Goal: Task Accomplishment & Management: Manage account settings

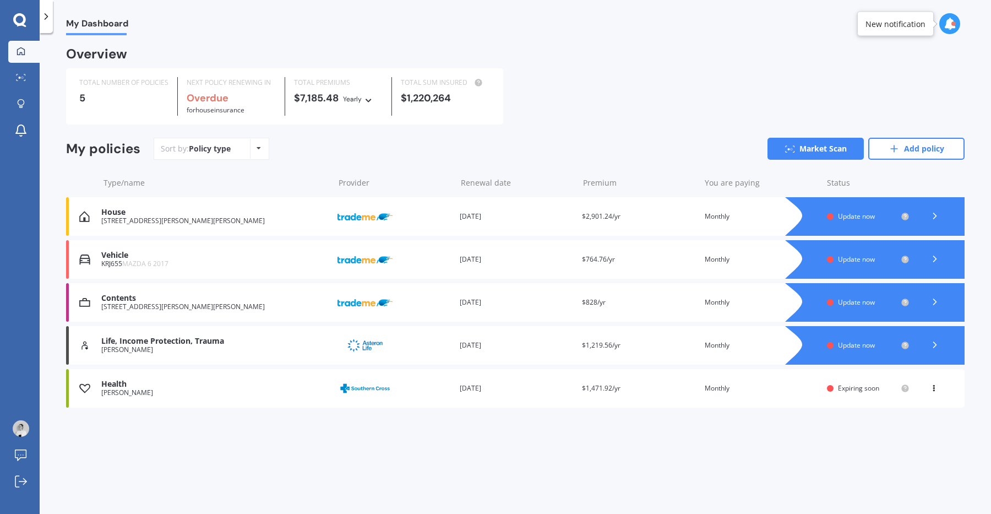
click at [937, 262] on icon at bounding box center [935, 258] width 11 height 11
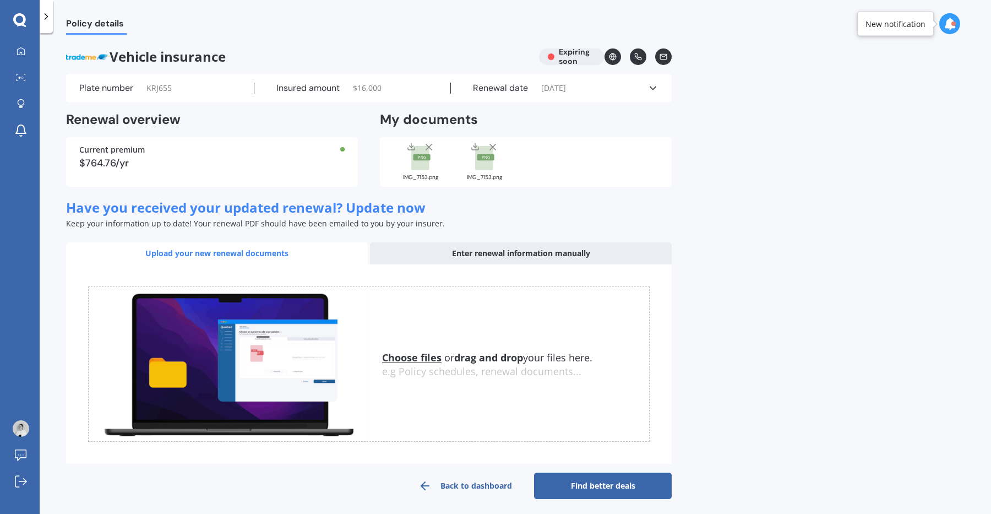
scroll to position [5, 0]
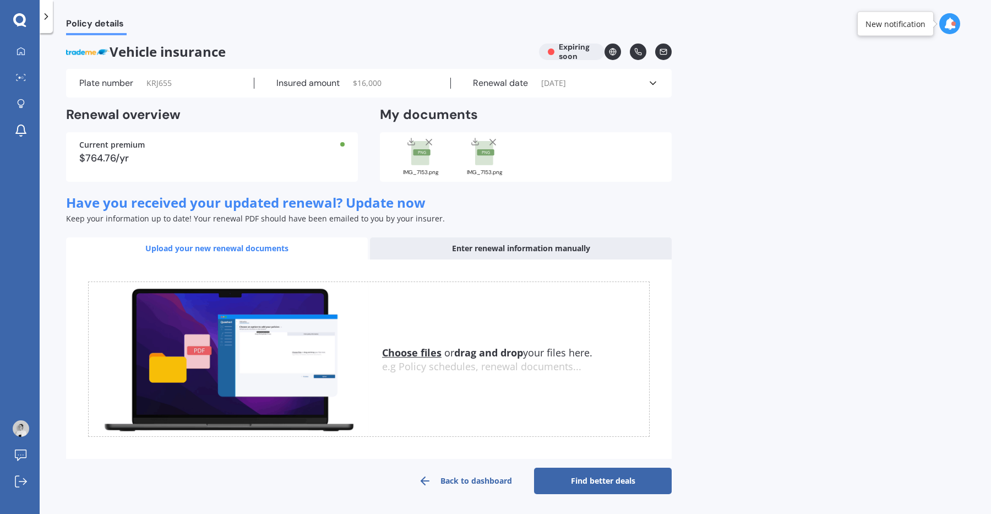
click at [459, 479] on link "Back to dashboard" at bounding box center [466, 481] width 138 height 26
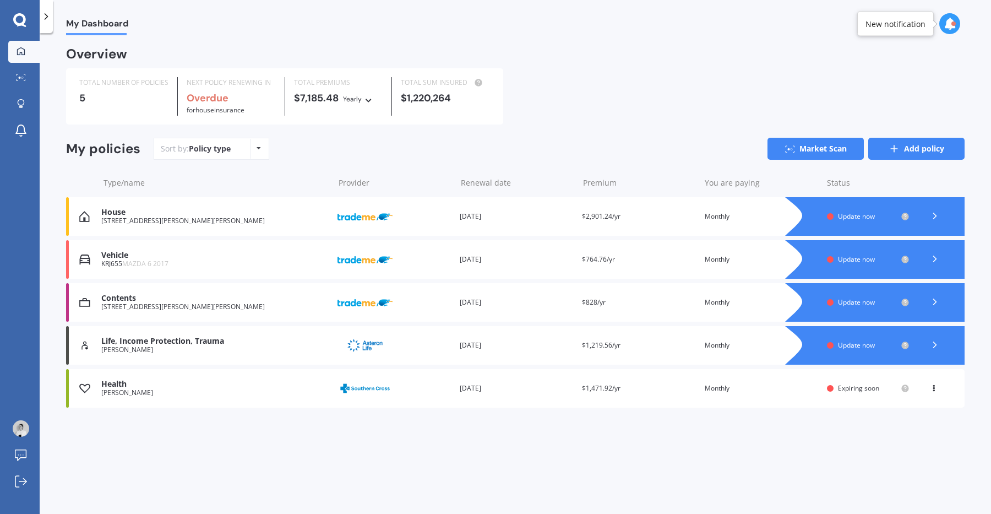
click at [926, 149] on link "Add policy" at bounding box center [917, 149] width 96 height 22
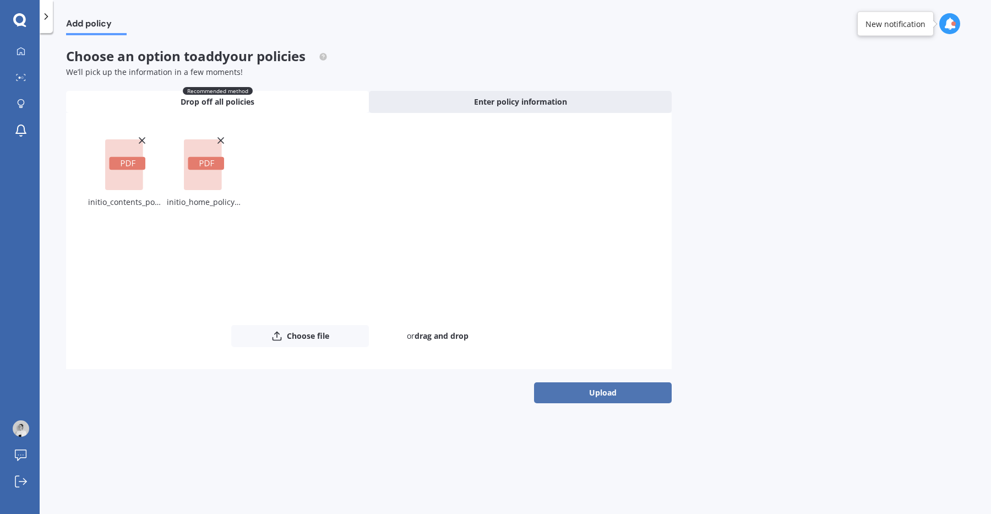
click at [598, 390] on button "Upload" at bounding box center [603, 392] width 138 height 21
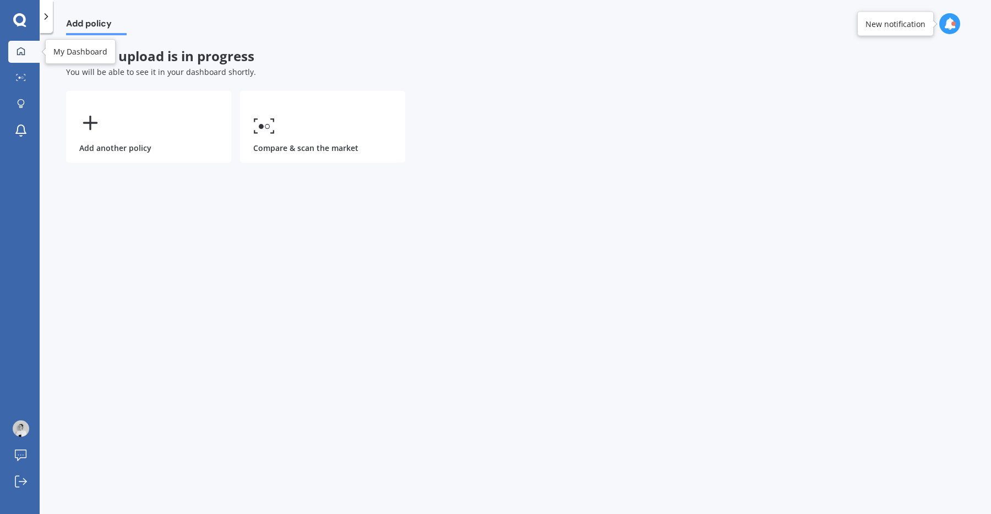
click at [19, 54] on icon at bounding box center [21, 51] width 8 height 8
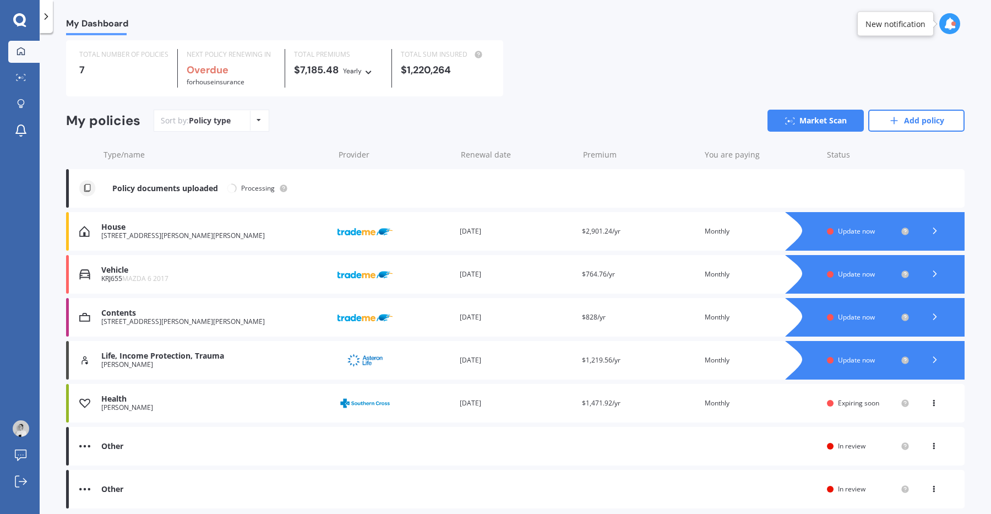
scroll to position [69, 0]
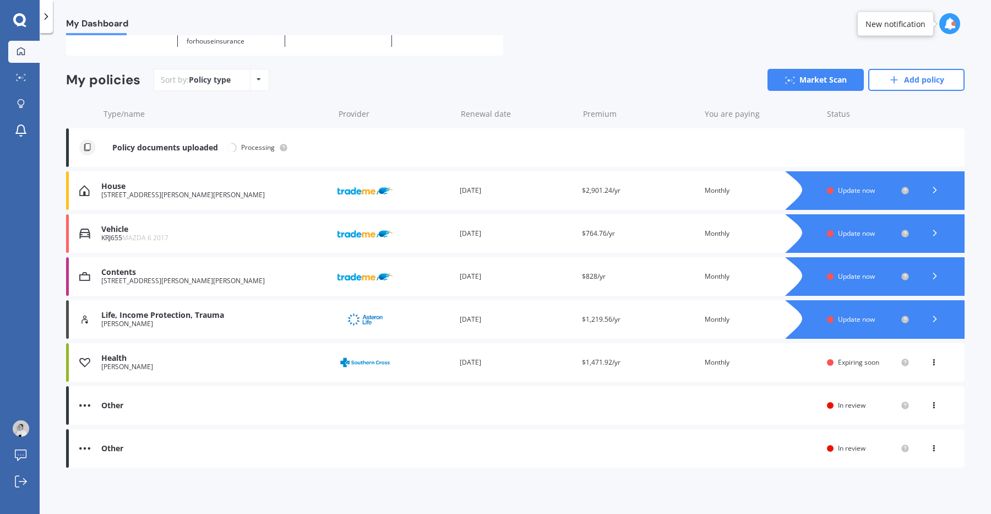
click at [258, 193] on div "[STREET_ADDRESS][PERSON_NAME][PERSON_NAME]" at bounding box center [214, 195] width 227 height 8
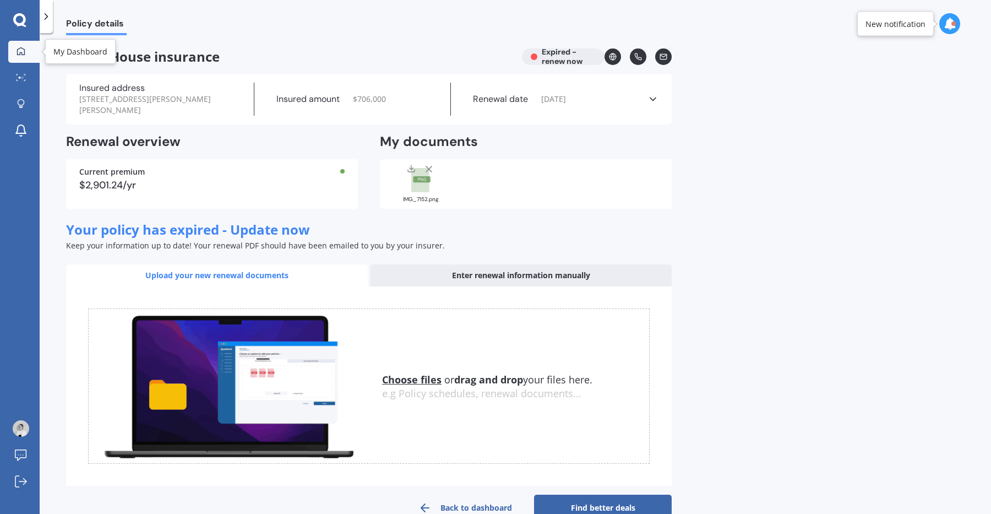
click at [20, 48] on icon at bounding box center [21, 51] width 9 height 9
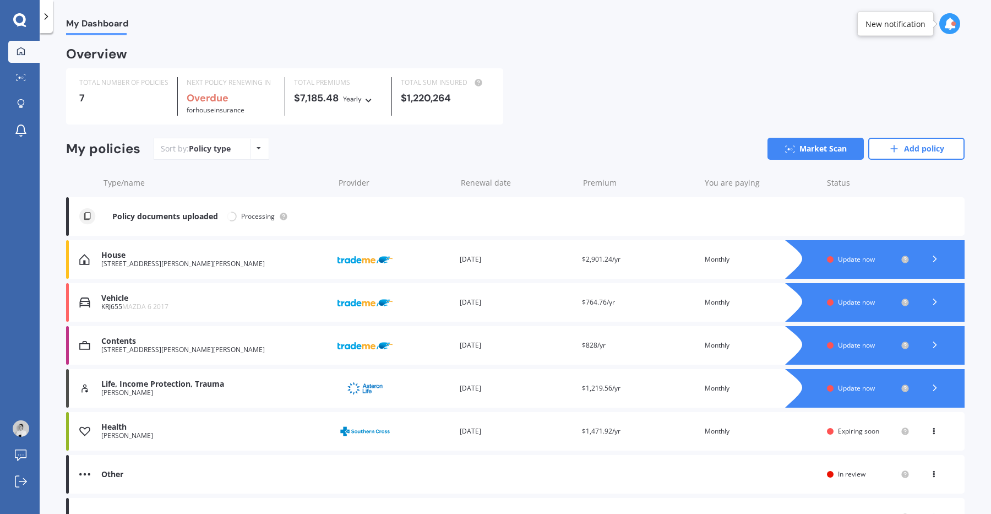
click at [930, 303] on icon at bounding box center [935, 301] width 11 height 11
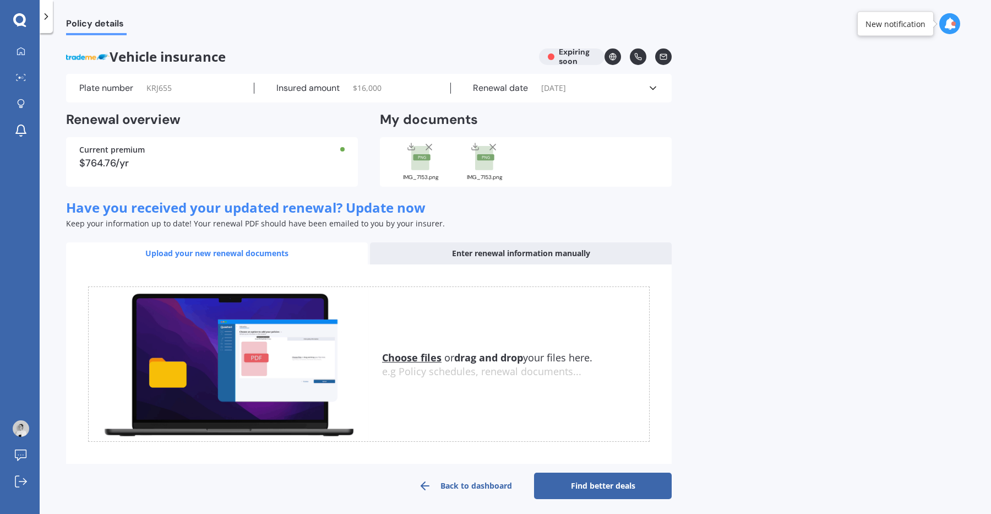
click at [650, 88] on polyline at bounding box center [653, 88] width 6 height 3
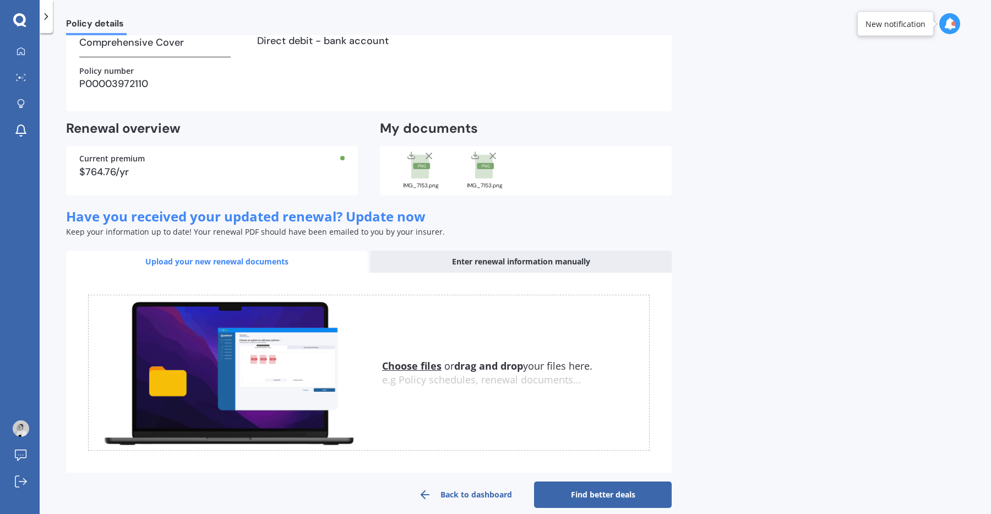
scroll to position [223, 0]
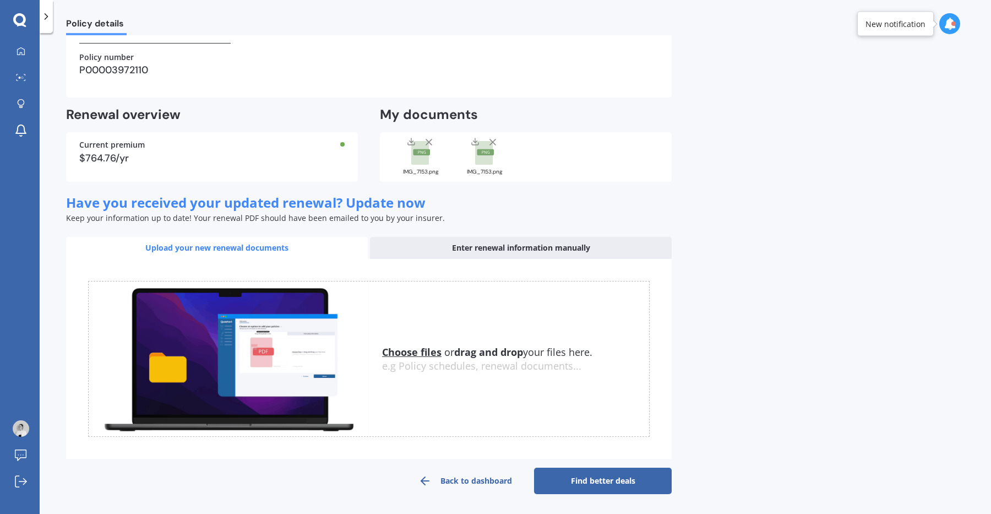
click at [475, 482] on link "Back to dashboard" at bounding box center [466, 481] width 138 height 26
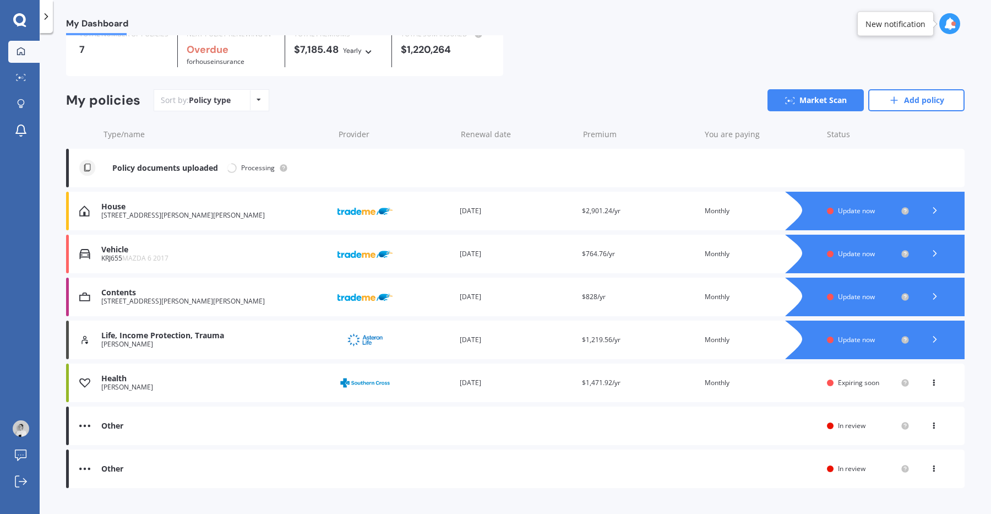
scroll to position [69, 0]
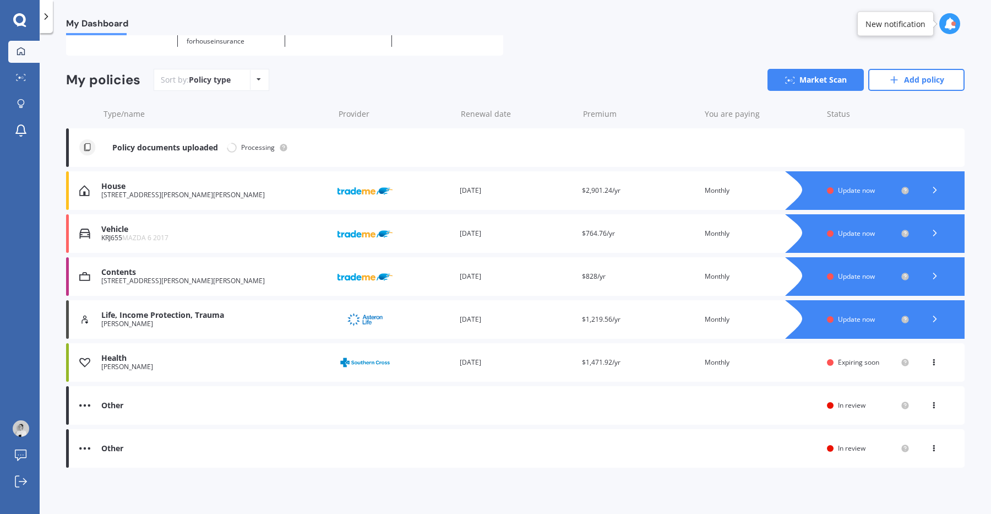
click at [373, 275] on img at bounding box center [365, 276] width 55 height 21
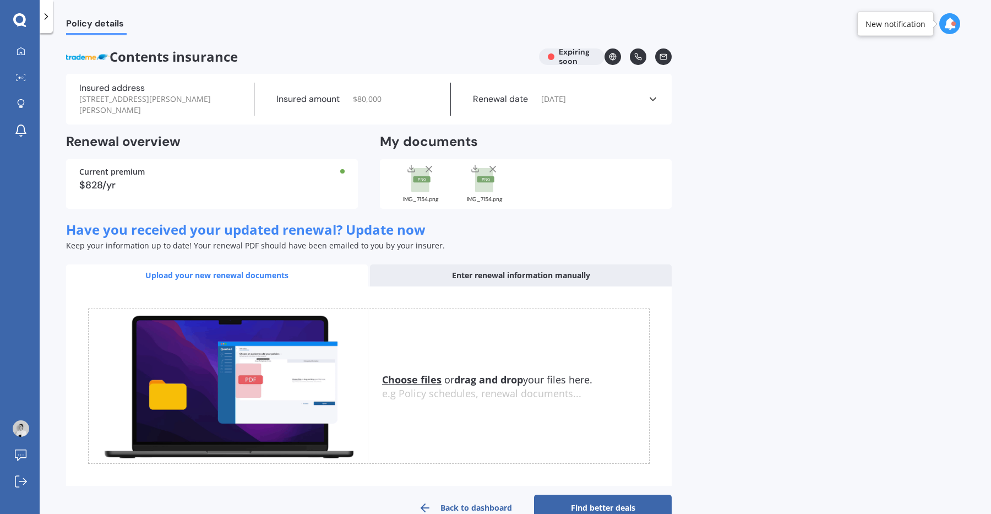
click at [653, 100] on polyline at bounding box center [653, 99] width 6 height 3
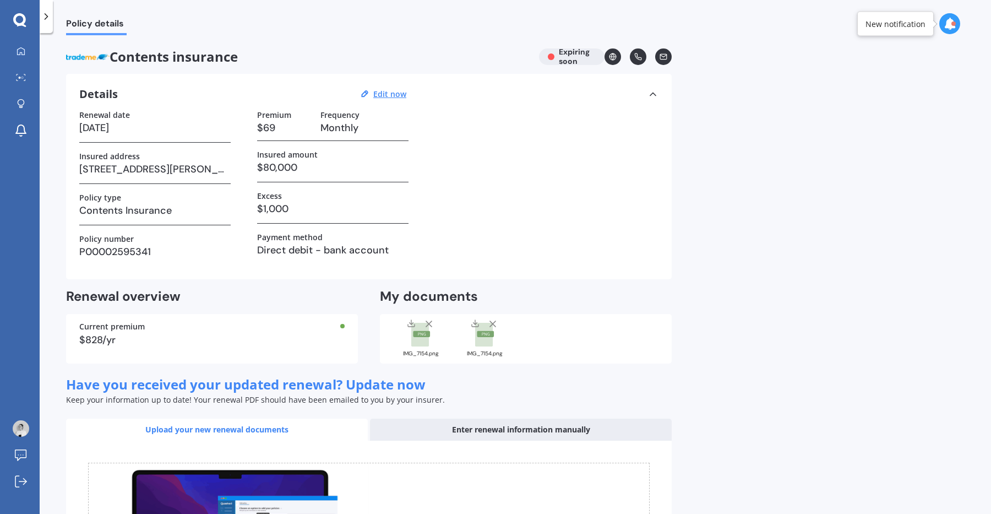
scroll to position [182, 0]
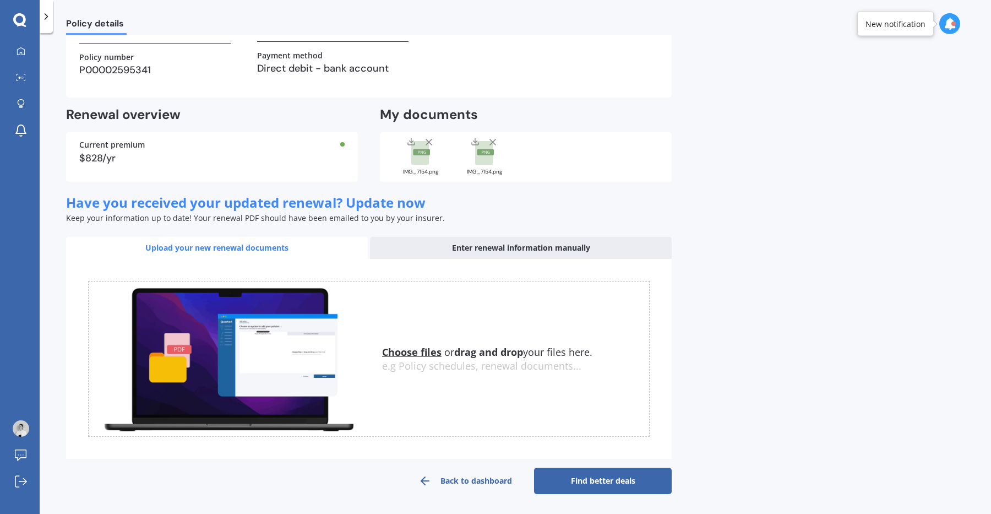
click at [461, 482] on link "Back to dashboard" at bounding box center [466, 481] width 138 height 26
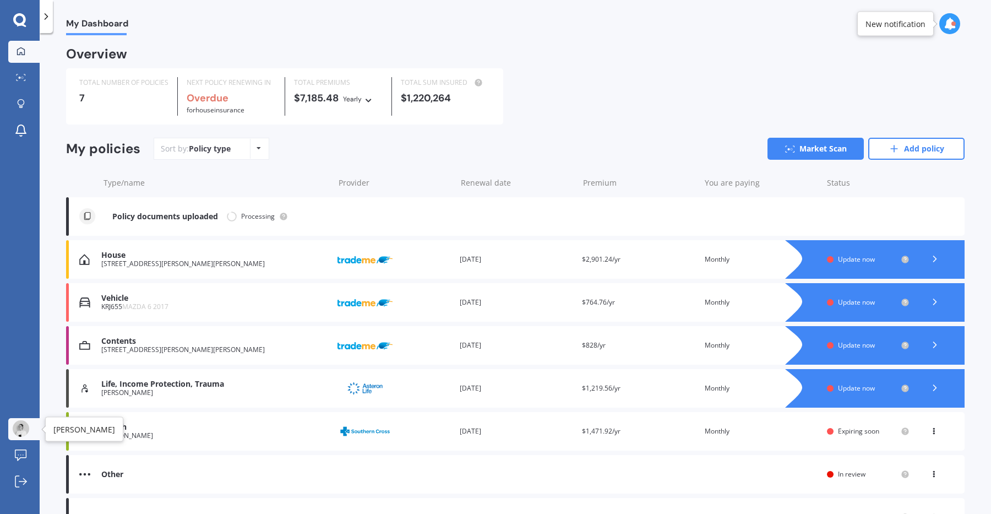
click at [23, 433] on img at bounding box center [21, 428] width 17 height 17
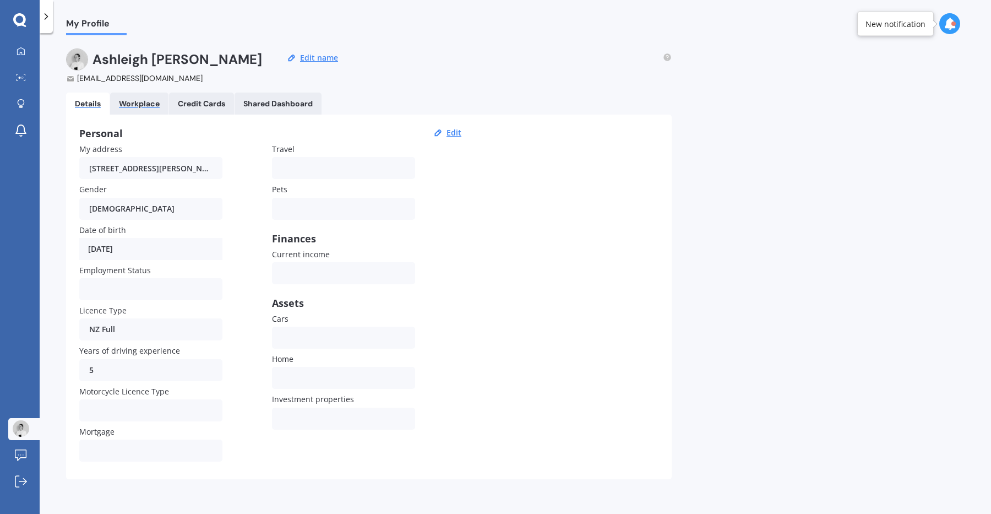
click at [140, 107] on div "Workplace" at bounding box center [139, 103] width 41 height 9
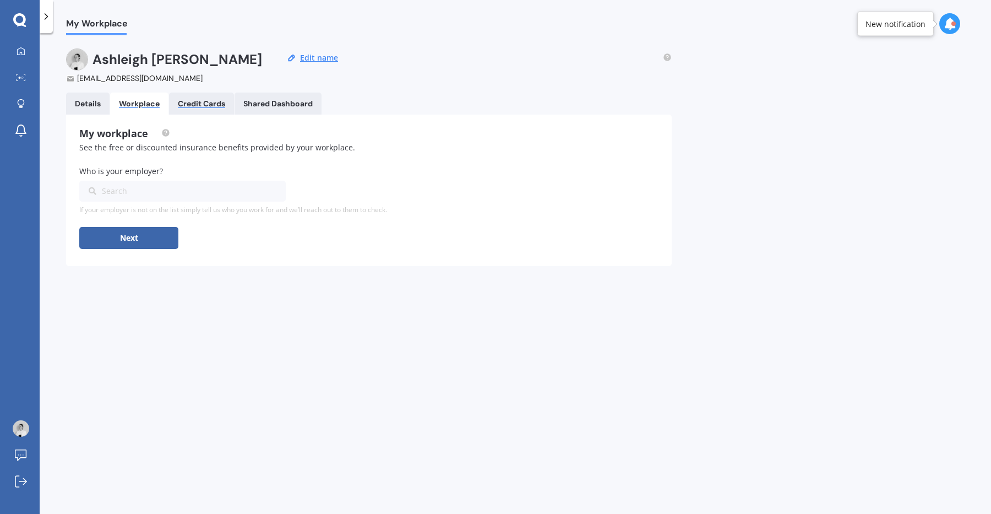
click at [200, 104] on div "Credit Cards" at bounding box center [201, 103] width 47 height 9
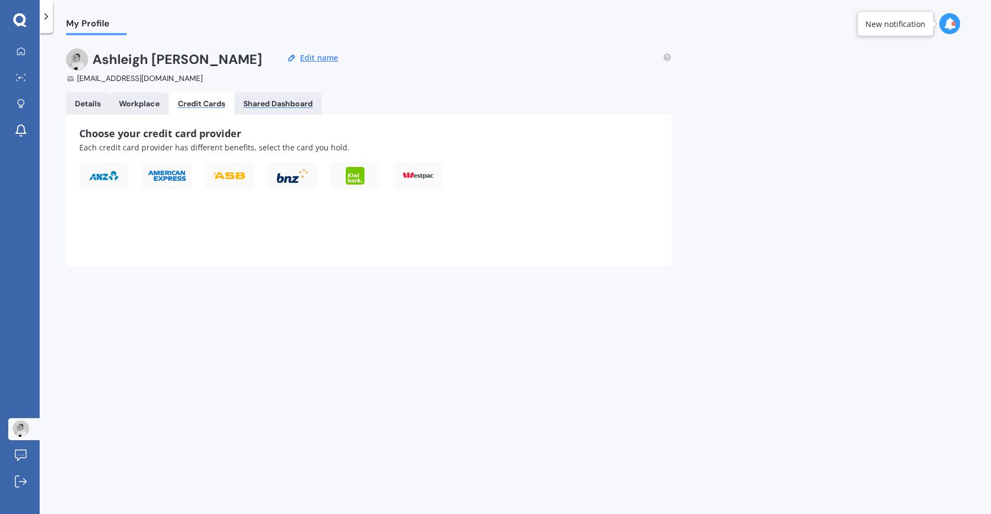
click at [296, 100] on div "Shared Dashboard" at bounding box center [277, 103] width 69 height 9
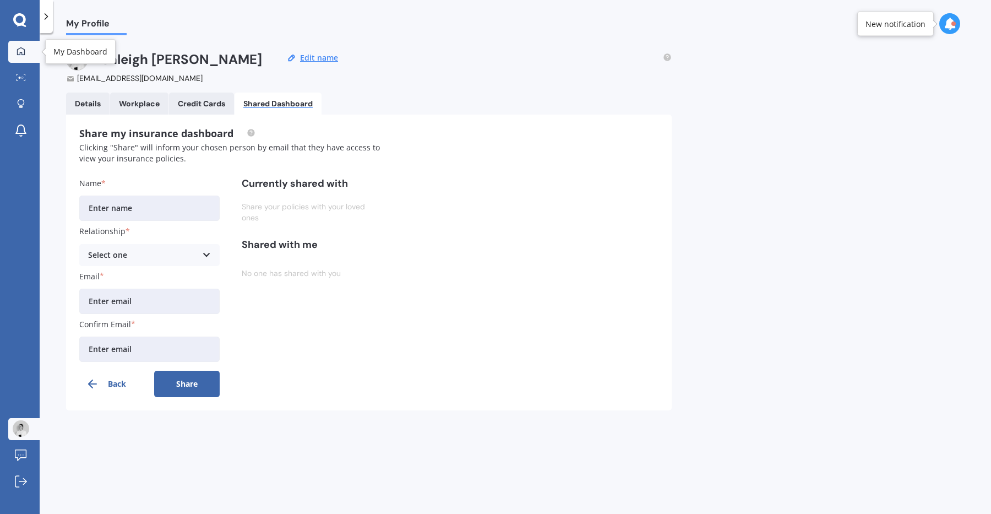
click at [20, 52] on icon at bounding box center [21, 51] width 8 height 8
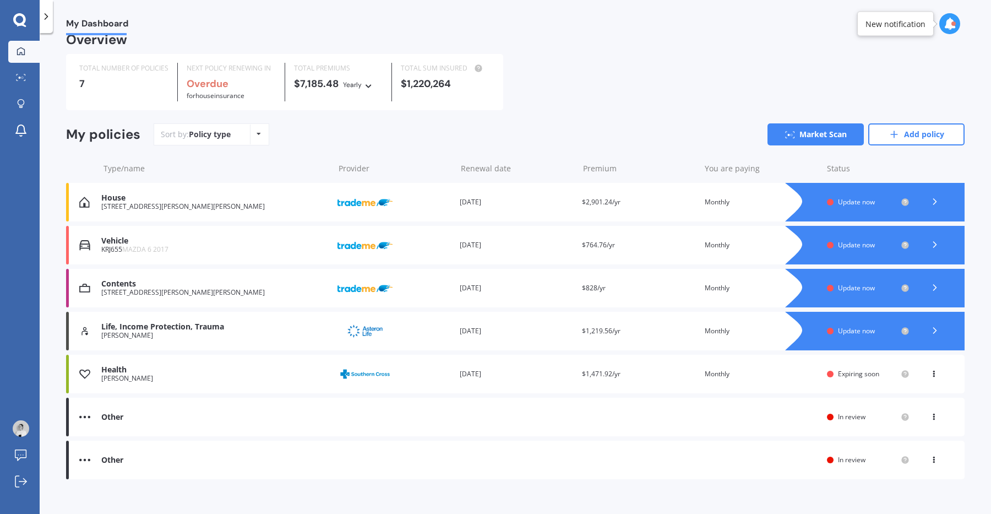
scroll to position [26, 0]
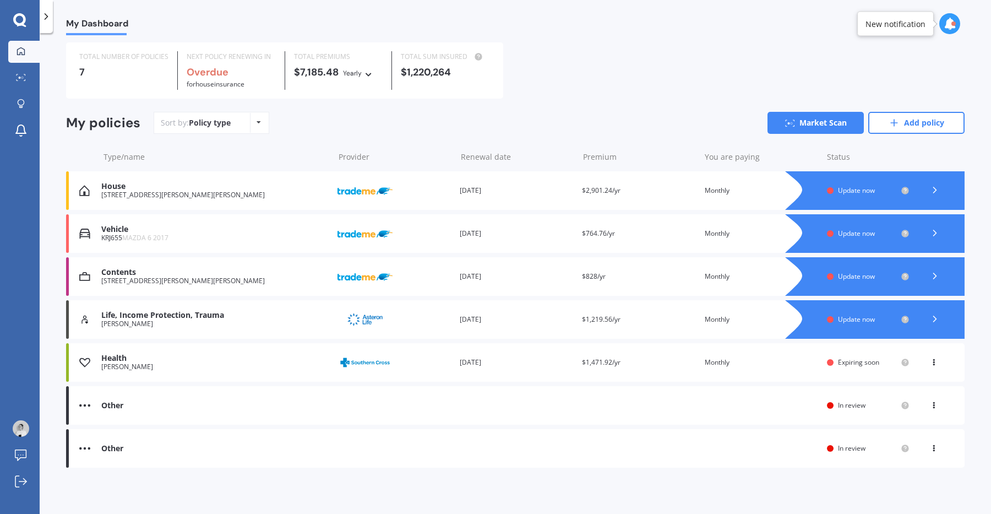
click at [252, 124] on div "Policy type Alphabetical Date added Renewing next" at bounding box center [258, 123] width 17 height 20
click at [374, 118] on div "Sort by: Policy type Policy type Alphabetical Date added Renewing next Market S…" at bounding box center [559, 123] width 811 height 22
click at [951, 24] on icon at bounding box center [950, 24] width 12 height 12
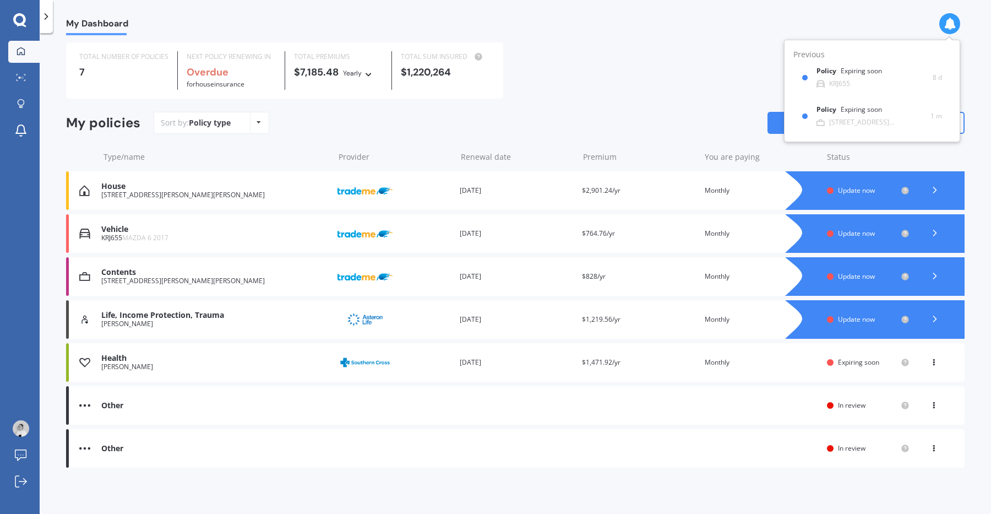
click at [658, 67] on div "TOTAL NUMBER OF POLICIES 7 NEXT POLICY RENEWING IN Overdue for House insurance …" at bounding box center [515, 70] width 899 height 56
click at [930, 361] on icon at bounding box center [934, 360] width 8 height 7
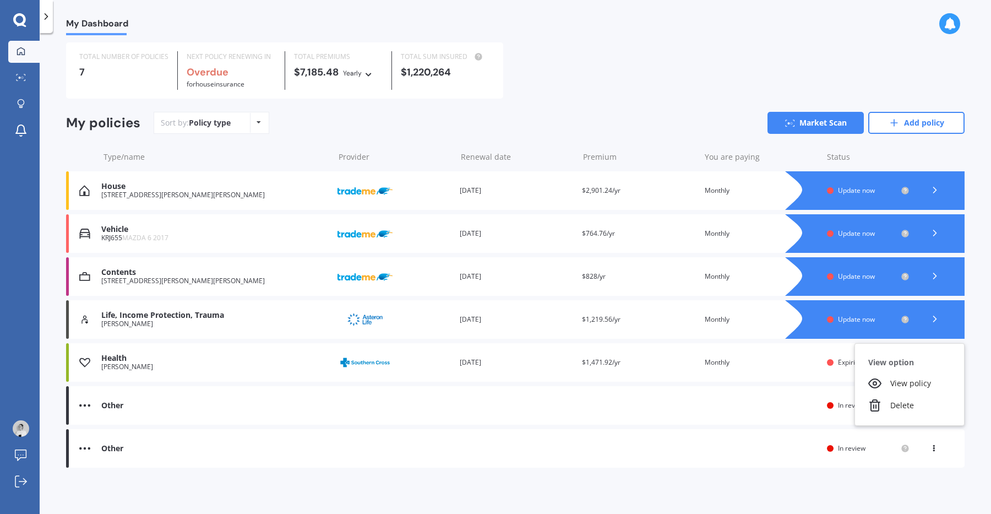
click at [964, 338] on div "My Dashboard Overview TOTAL NUMBER OF POLICIES 7 NEXT POLICY RENEWING IN Overdu…" at bounding box center [516, 275] width 952 height 481
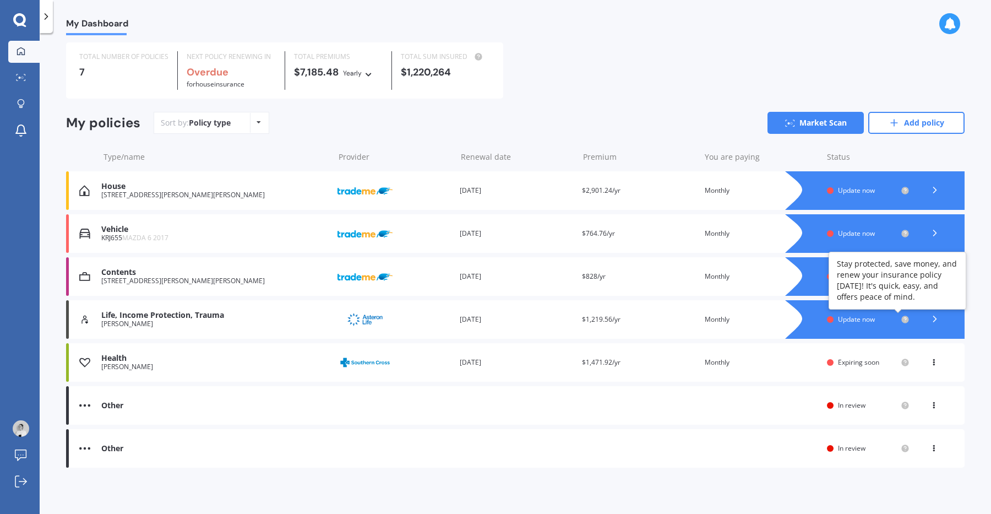
click at [902, 320] on circle at bounding box center [905, 319] width 7 height 7
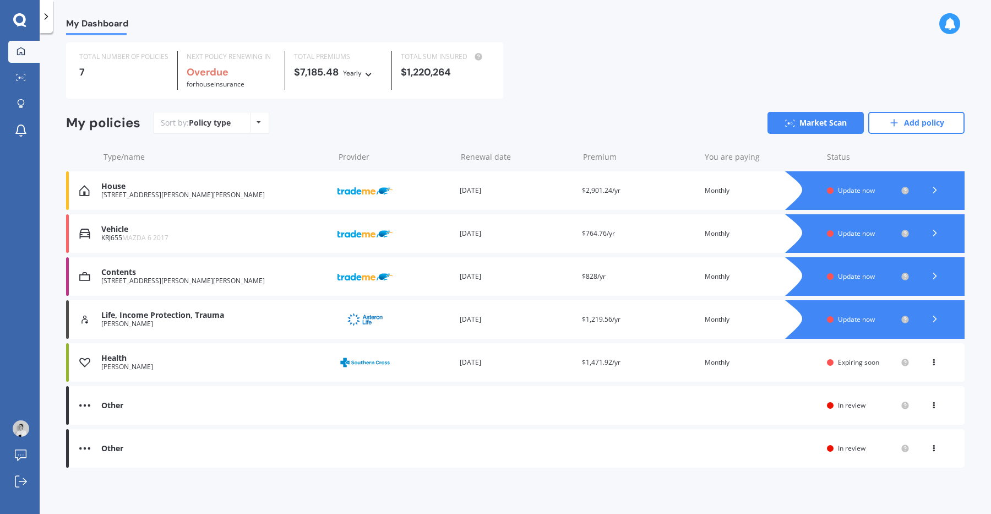
click at [930, 322] on icon at bounding box center [935, 318] width 11 height 11
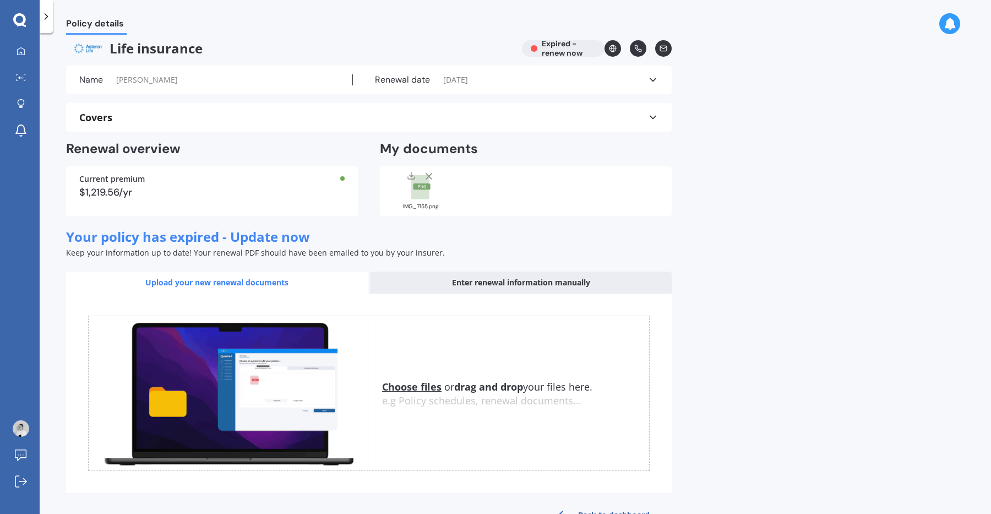
scroll to position [1, 0]
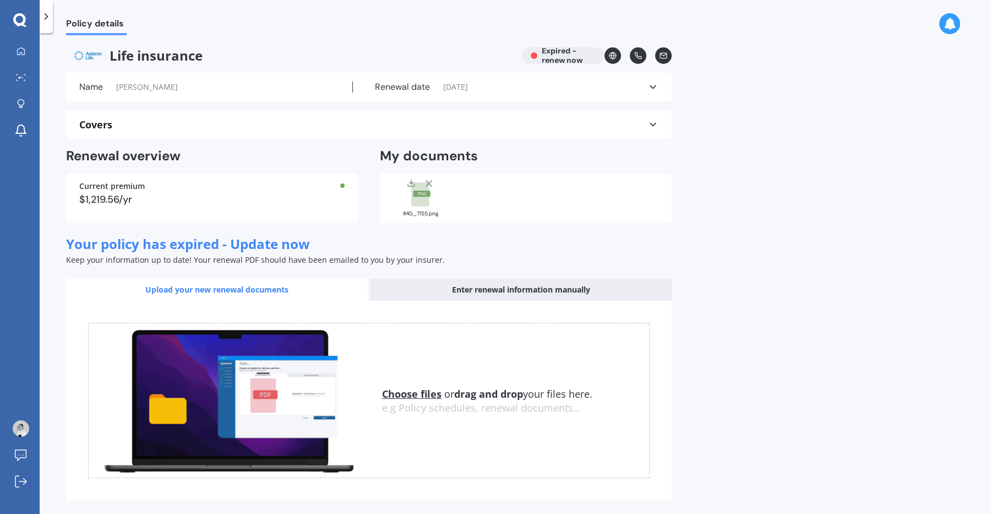
click at [46, 15] on polyline at bounding box center [46, 17] width 3 height 6
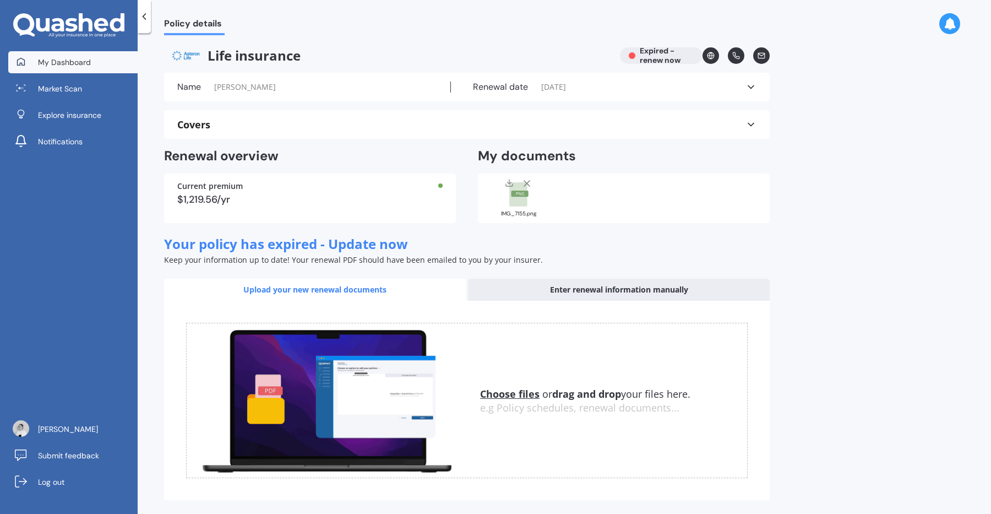
click at [62, 59] on span "My Dashboard" at bounding box center [64, 62] width 53 height 11
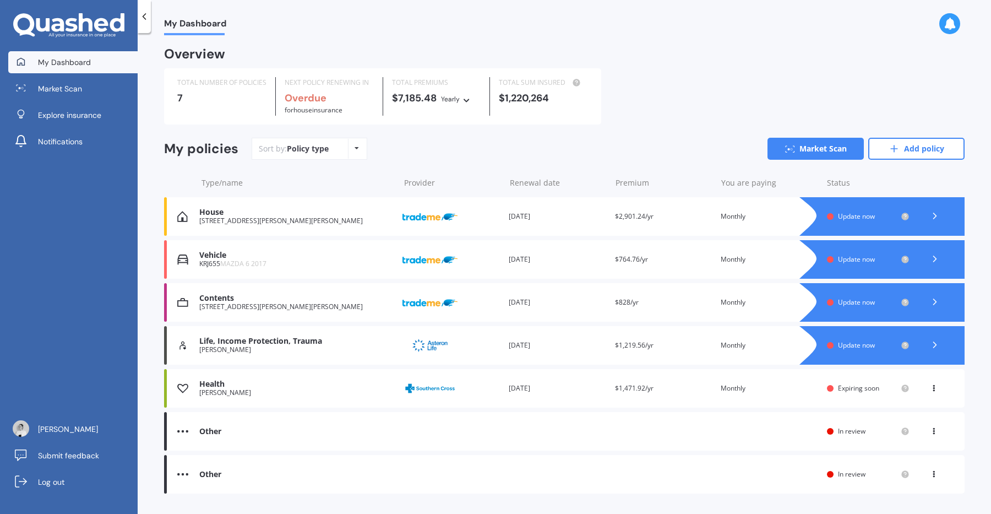
click at [866, 346] on span "Update now" at bounding box center [856, 344] width 37 height 9
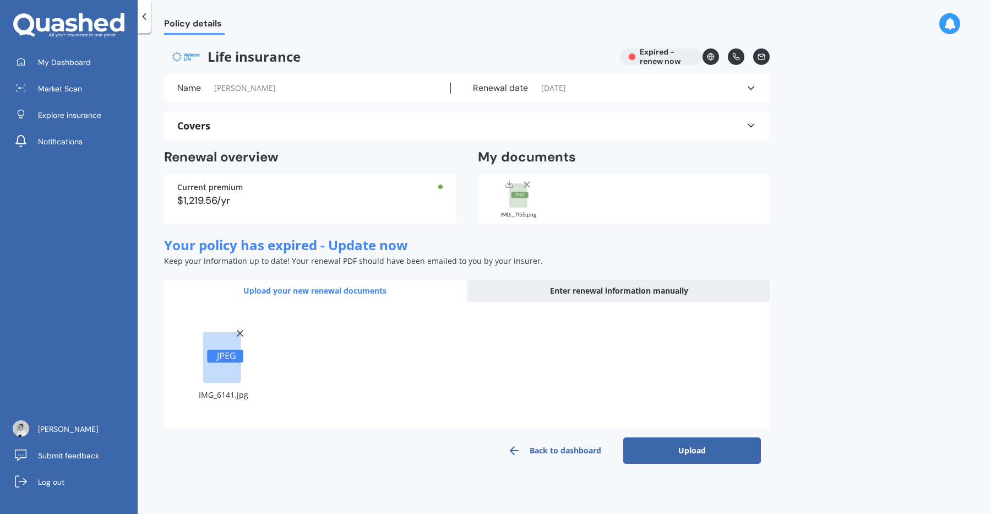
click at [698, 453] on button "Upload" at bounding box center [692, 450] width 138 height 26
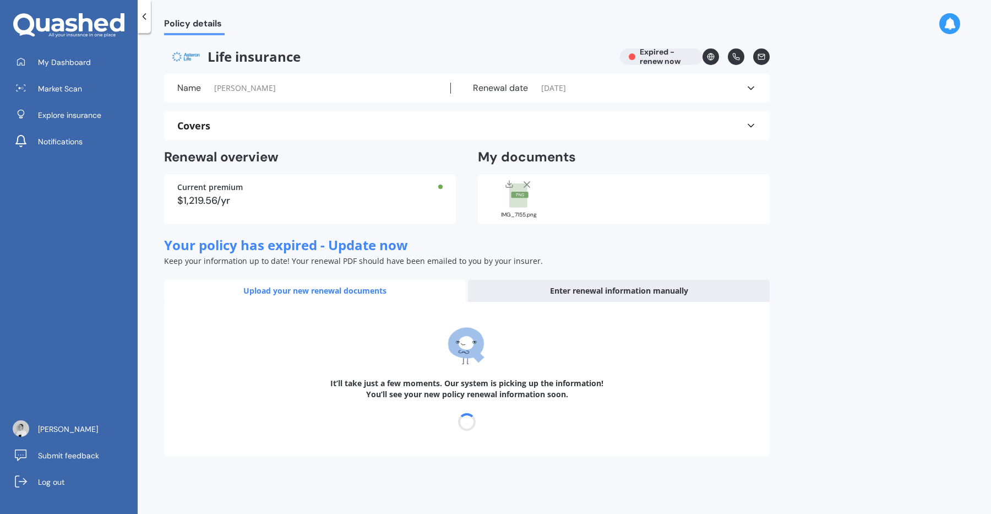
select select "05"
select select "08"
select select "2027"
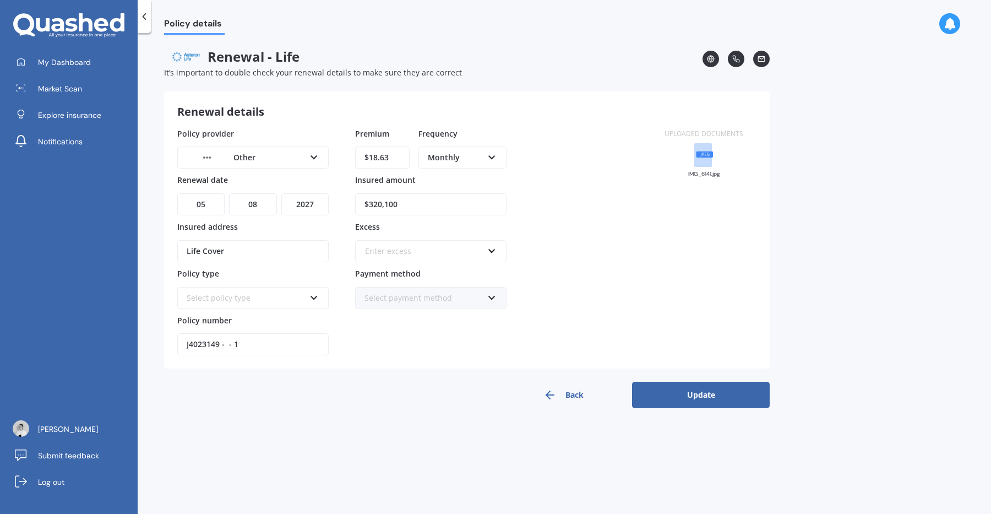
click at [316, 159] on icon at bounding box center [314, 155] width 9 height 8
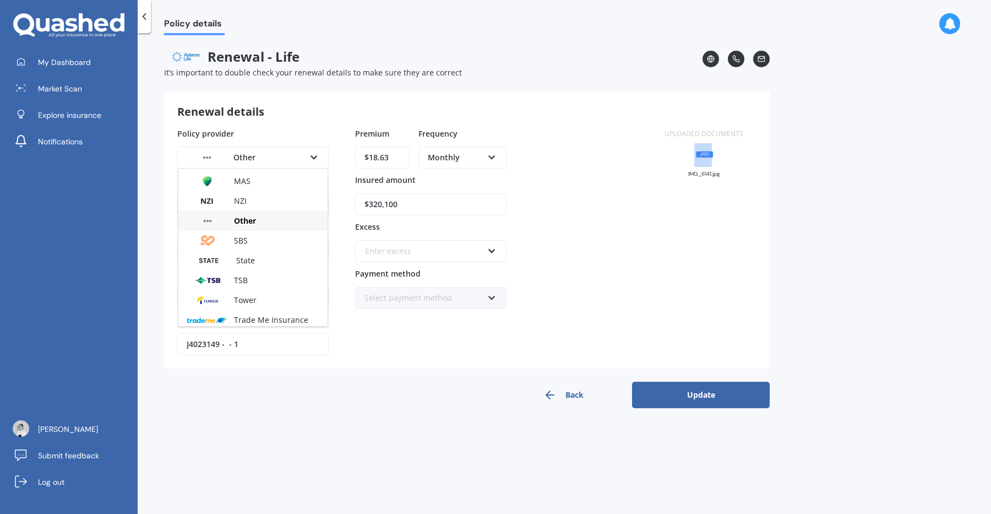
scroll to position [297, 0]
click at [723, 275] on div "Uploaded documents IMG_6141.jpg" at bounding box center [704, 242] width 105 height 228
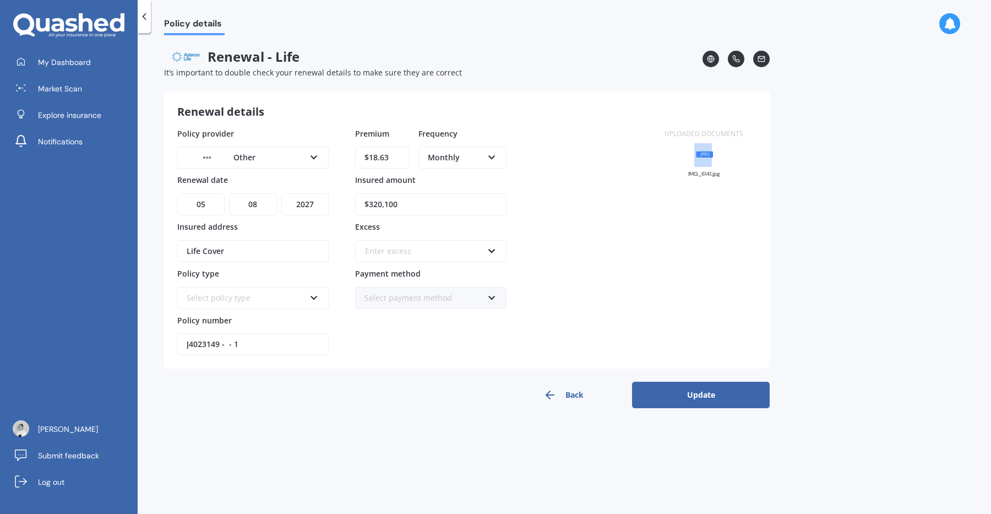
click at [307, 204] on select "YYYY 2027 2026 2025 2024 2023 2022 2021 2020 2019 2018 2017 2016 2015 2014 2013…" at bounding box center [304, 204] width 47 height 22
click at [492, 251] on input "text" at bounding box center [427, 251] width 142 height 21
click at [544, 251] on div "Policy provider Other AA AMI AMP ANZ ASB Ando BNZ Co-Operative Bank FMG Initio …" at bounding box center [414, 242] width 474 height 228
click at [495, 245] on input "text" at bounding box center [427, 251] width 142 height 21
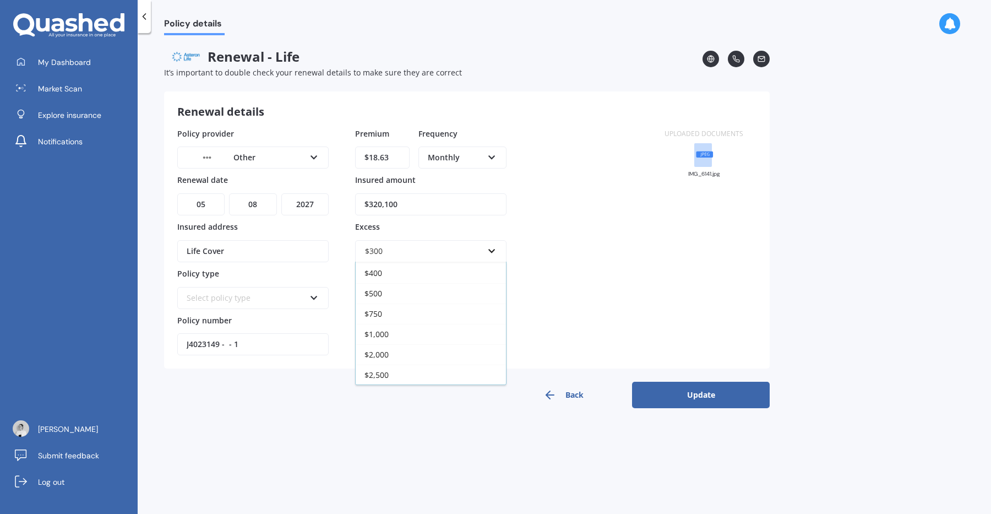
click at [634, 271] on div "Policy provider Other AA AMI AMP ANZ ASB Ando BNZ Co-Operative Bank FMG Initio …" at bounding box center [414, 242] width 474 height 228
click at [717, 395] on button "Update" at bounding box center [701, 395] width 138 height 26
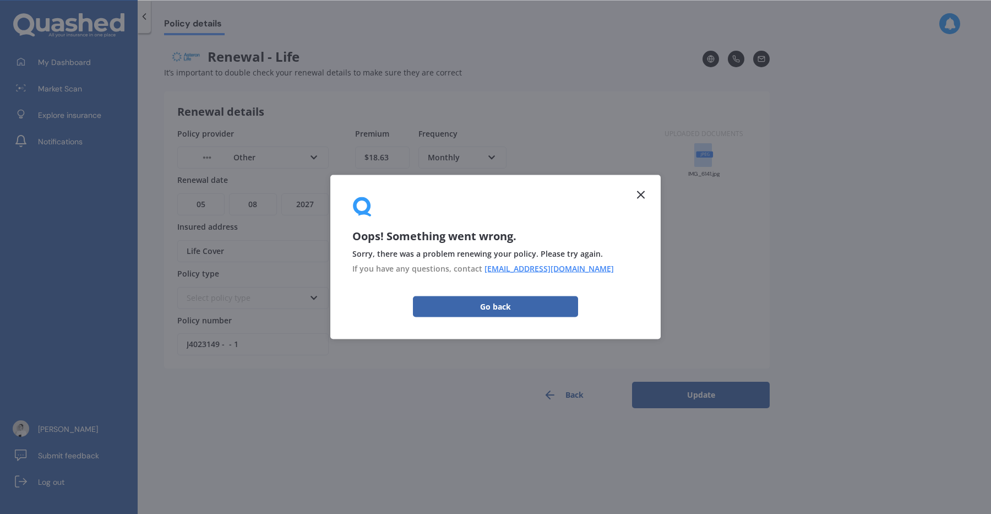
click at [500, 309] on div "Premium $18.63 Frequency Monthly Yearly Six-Monthly Quarterly Monthly Fortnight…" at bounding box center [430, 242] width 151 height 228
click at [489, 305] on div "Select payment method Direct debit - bank account Direct debit - credit/debit c…" at bounding box center [430, 298] width 151 height 22
click at [496, 313] on div "Direct debit - bank account" at bounding box center [430, 319] width 149 height 20
click at [647, 194] on div "Policy provider Other AA AMI AMP ANZ ASB Ando BNZ Co-Operative Bank FMG Initio …" at bounding box center [414, 242] width 474 height 228
click at [639, 192] on div "Policy provider Other AA AMI AMP ANZ ASB Ando BNZ Co-Operative Bank FMG Initio …" at bounding box center [414, 242] width 474 height 228
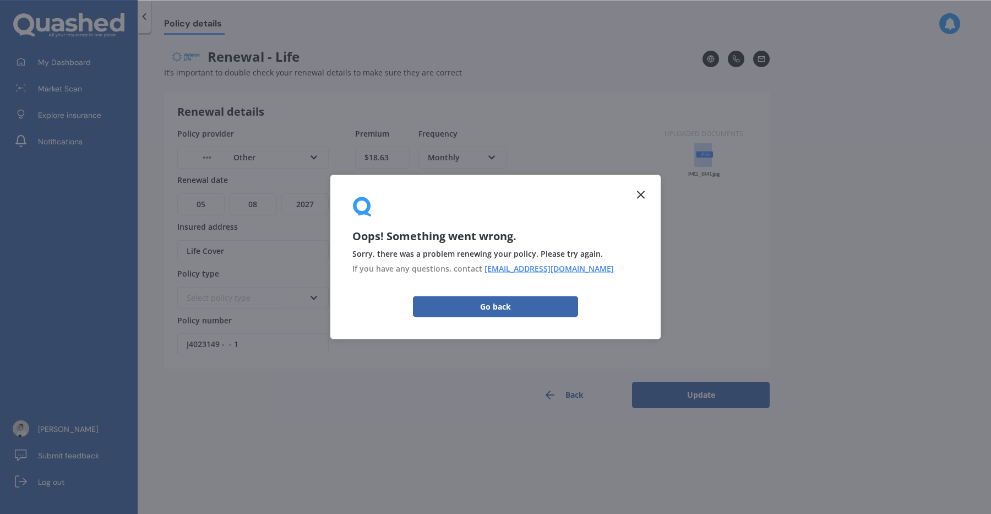
click at [487, 308] on div "Premium $18.63 Frequency Monthly Yearly Six-Monthly Quarterly Monthly Fortnight…" at bounding box center [430, 242] width 151 height 228
click at [492, 301] on div "Direct debit - bank account Direct debit - bank account Direct debit - credit/d…" at bounding box center [430, 298] width 151 height 22
click at [664, 202] on div "Uploaded documents IMG_6141.jpg" at bounding box center [704, 242] width 105 height 228
click at [569, 402] on button "Back" at bounding box center [564, 395] width 138 height 26
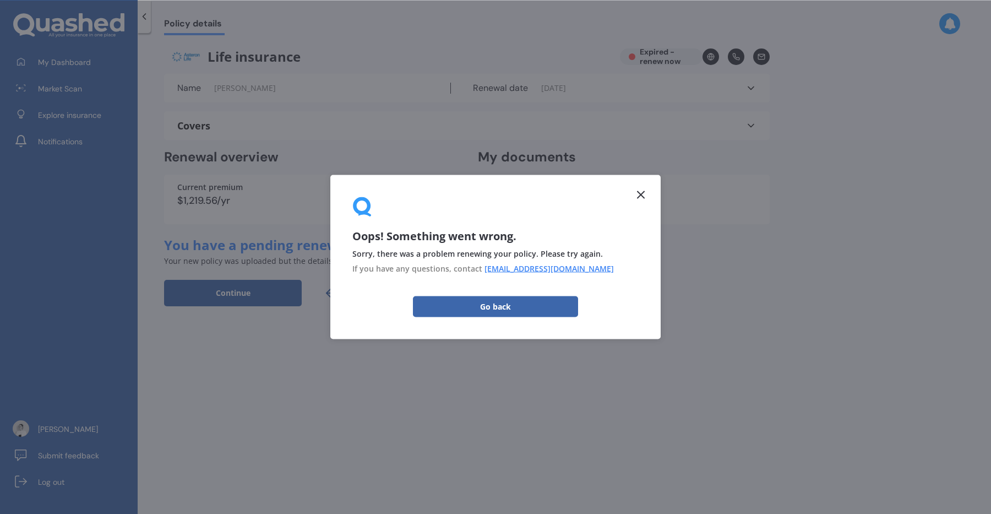
click at [636, 196] on div "IMG_6141.jpg IMG_7155.png" at bounding box center [624, 200] width 292 height 50
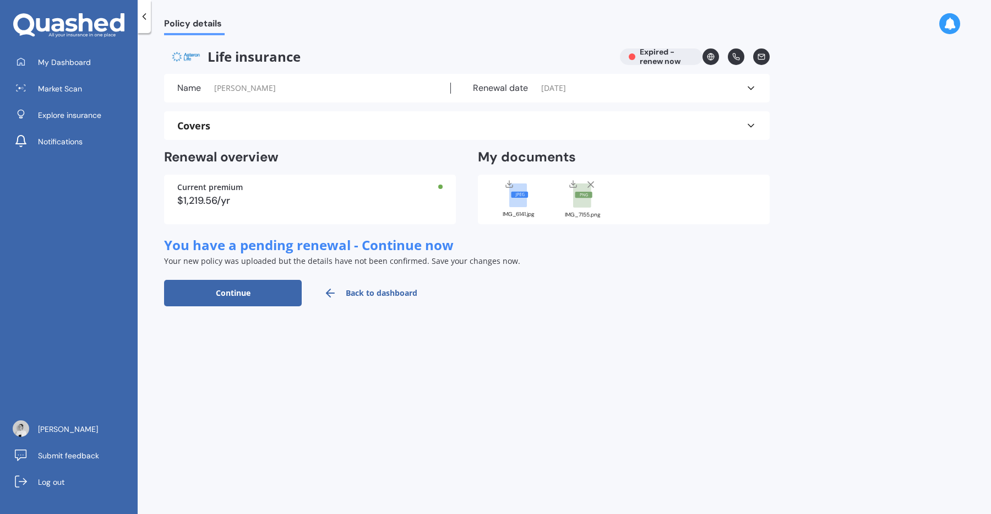
click at [753, 84] on icon at bounding box center [751, 88] width 11 height 11
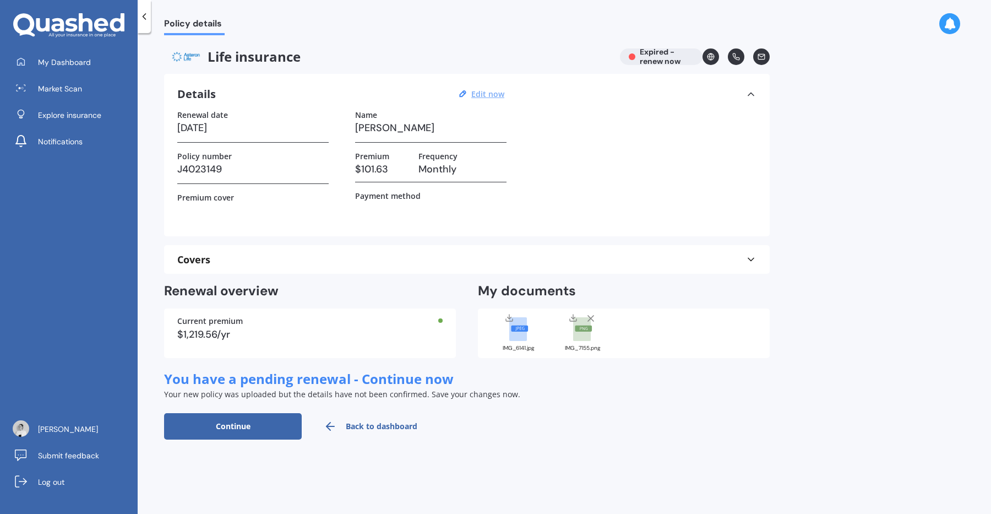
click at [486, 90] on u "Edit now" at bounding box center [487, 94] width 33 height 10
select select "05"
select select "08"
select select "2025"
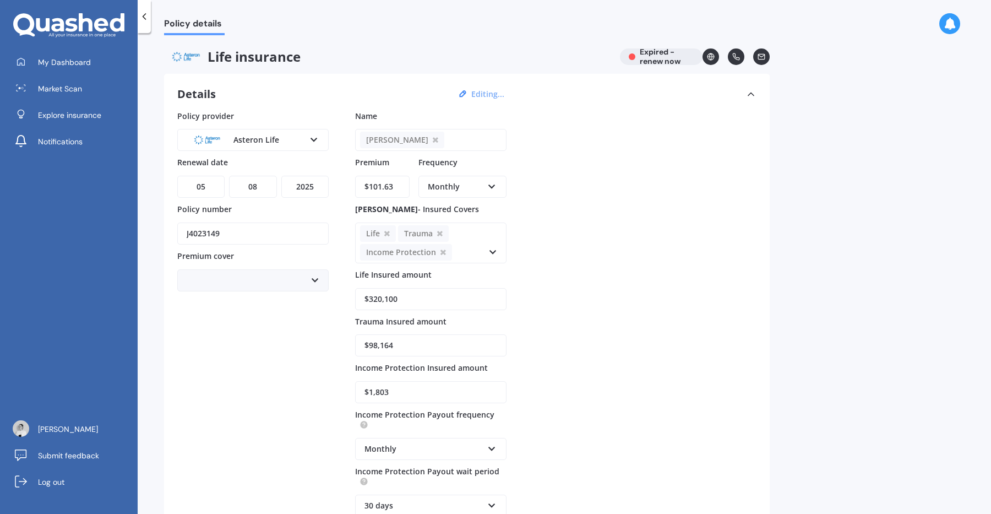
drag, startPoint x: 379, startPoint y: 187, endPoint x: 414, endPoint y: 188, distance: 34.7
click at [414, 188] on div "Premium $101.63 Frequency Monthly Yearly Six-Monthly Quarterly Monthly Fortnigh…" at bounding box center [430, 179] width 151 height 47
type input "$103.19"
click at [306, 188] on select "YYYY 2027 2026 2025 2024 2023 2022 2021 2020 2019 2018 2017 2016 2015 2014 2013…" at bounding box center [304, 187] width 47 height 22
select select "2026"
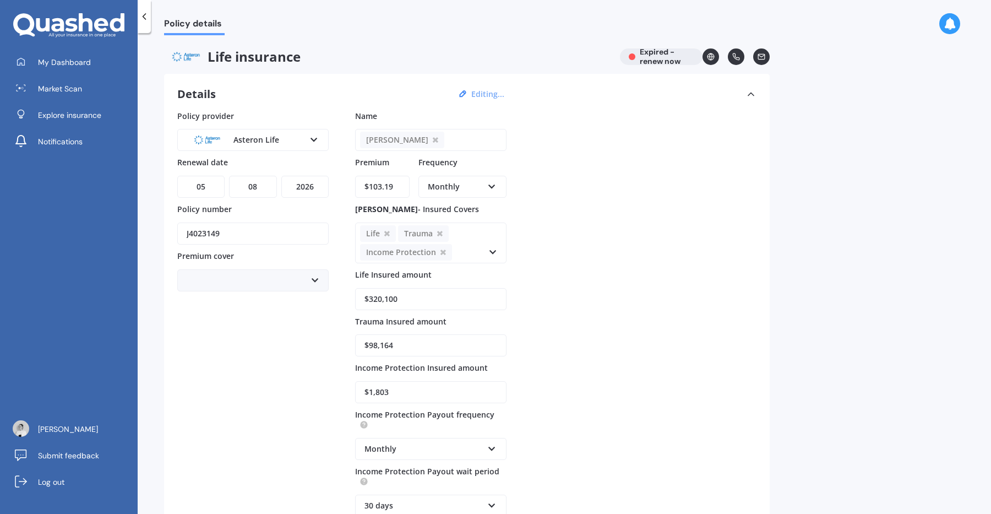
click at [281, 176] on select "YYYY 2027 2026 2025 2024 2023 2022 2021 2020 2019 2018 2017 2016 2015 2014 2013…" at bounding box center [304, 187] width 47 height 22
click at [646, 263] on div "Policy provider Asteron Life AA AIA AMP ANZ ASB Asteron Life BNZ Chubb Cigna Co…" at bounding box center [466, 360] width 579 height 500
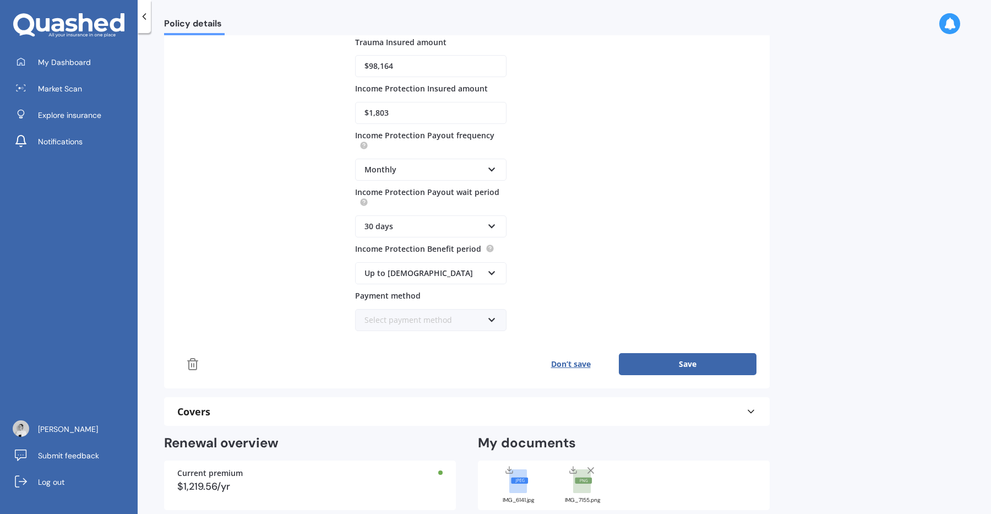
scroll to position [377, 0]
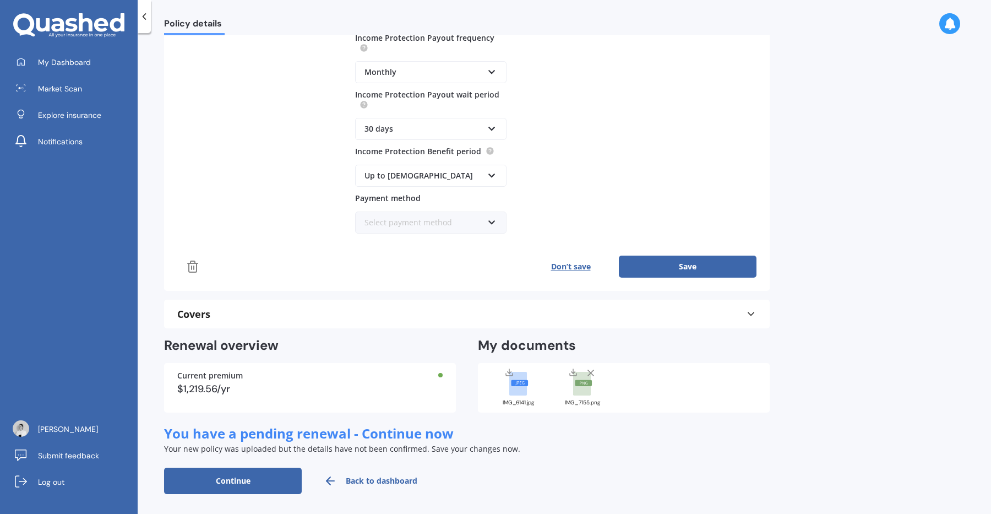
click at [685, 272] on button "Save" at bounding box center [688, 267] width 138 height 22
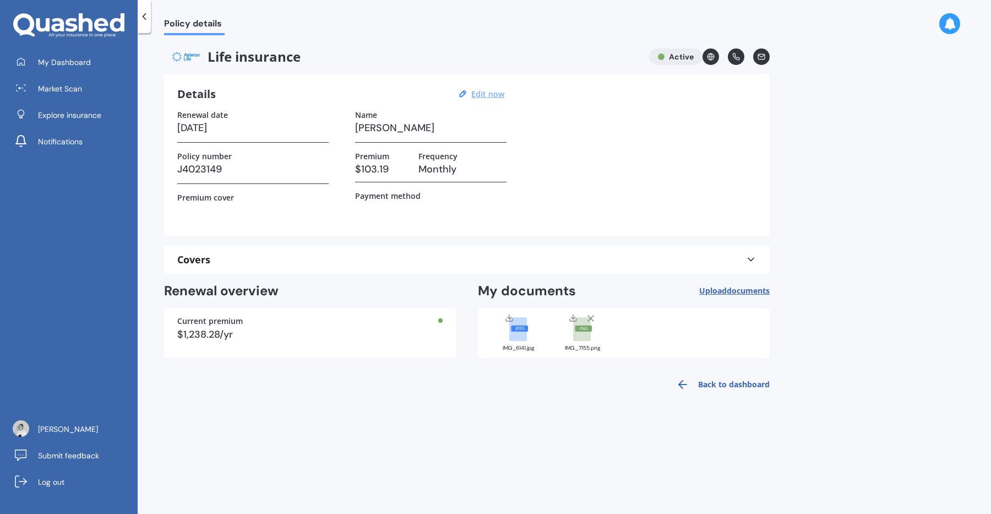
click at [592, 316] on line at bounding box center [591, 319] width 6 height 6
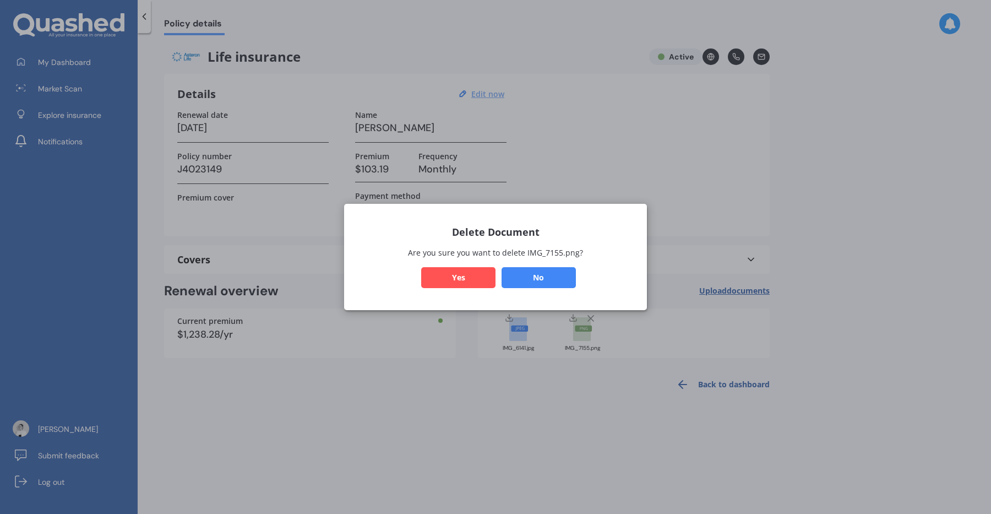
click at [530, 280] on button "No" at bounding box center [539, 277] width 74 height 21
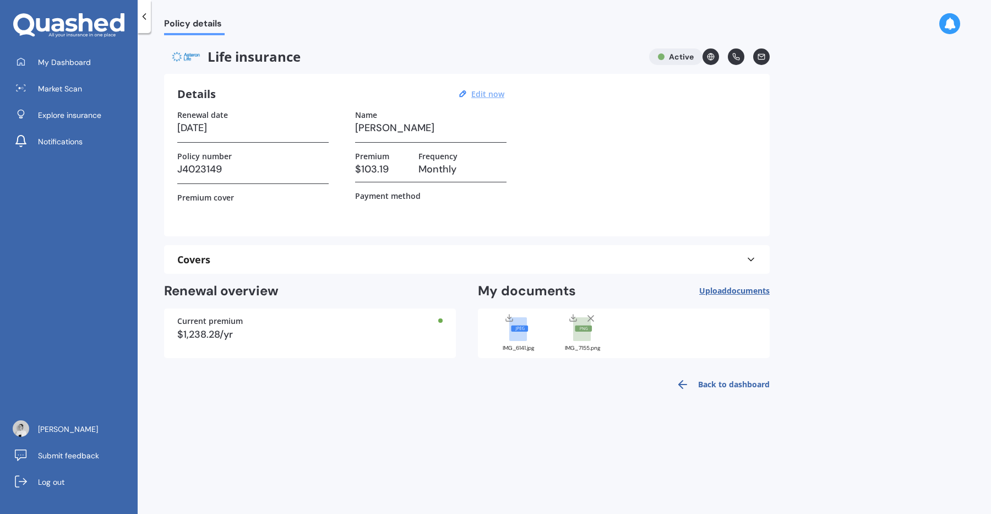
click at [148, 20] on icon at bounding box center [144, 16] width 11 height 11
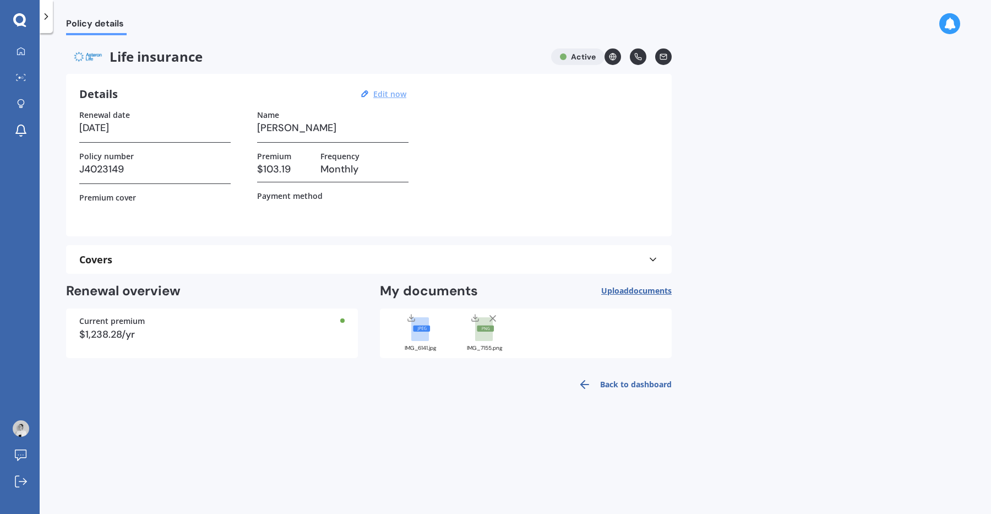
click at [48, 18] on icon at bounding box center [46, 16] width 11 height 11
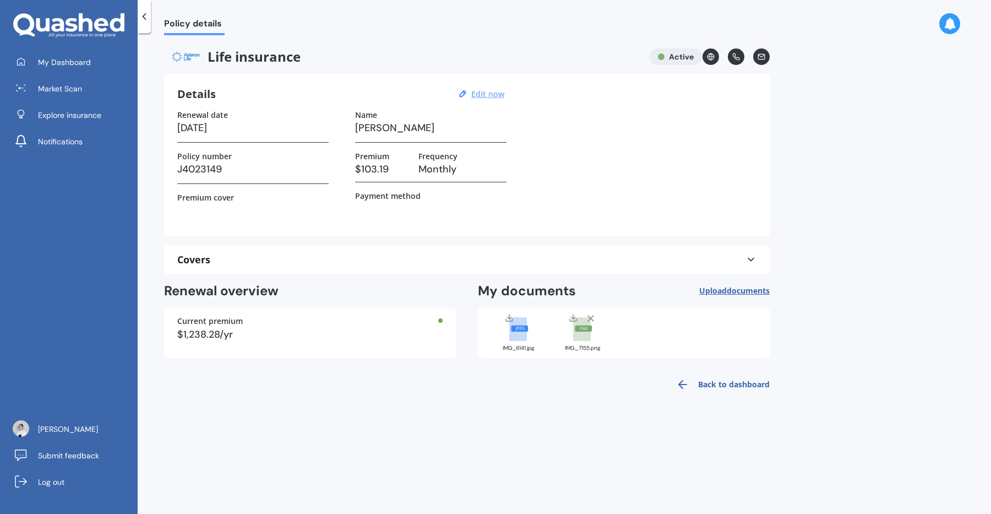
click at [751, 383] on link "Back to dashboard" at bounding box center [720, 384] width 100 height 26
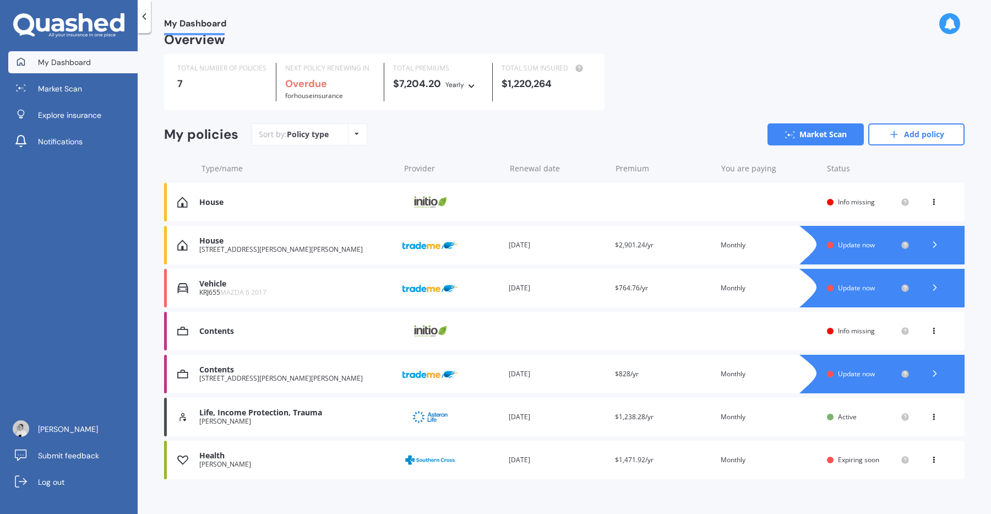
scroll to position [26, 0]
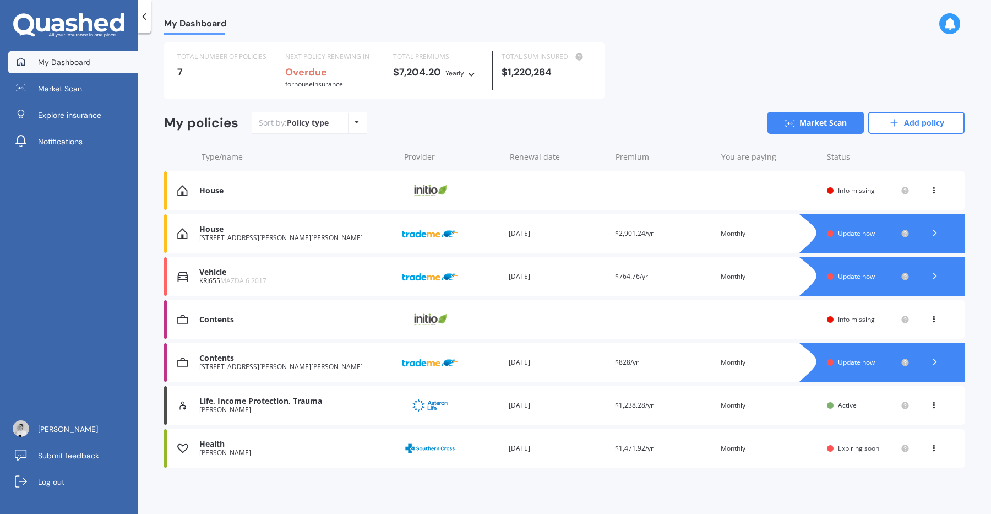
click at [832, 185] on div "House Provider Renewal date Premium You are paying Status Info missing View opt…" at bounding box center [564, 190] width 801 height 39
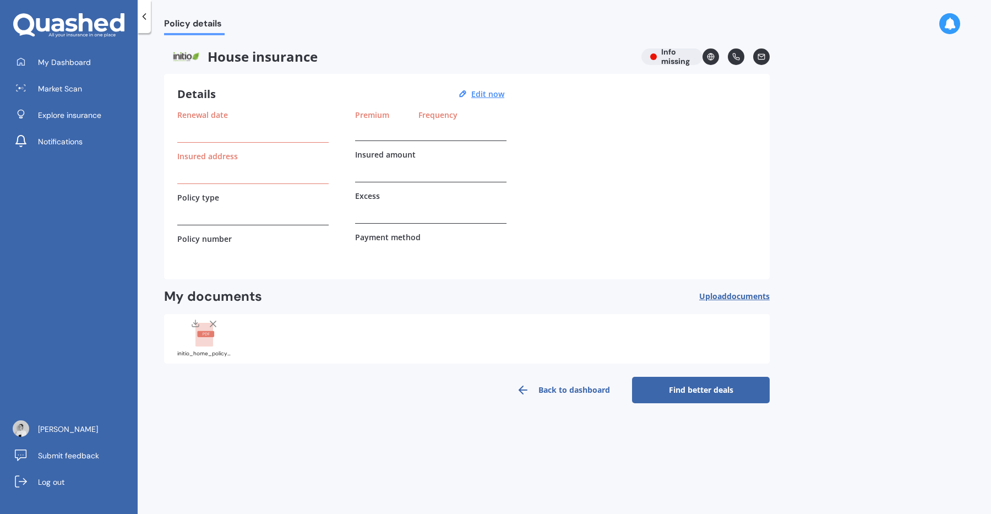
click at [231, 131] on h3 at bounding box center [252, 128] width 151 height 17
click at [739, 294] on span "documents" at bounding box center [748, 296] width 43 height 10
click at [717, 297] on span "Upload documents" at bounding box center [734, 296] width 70 height 9
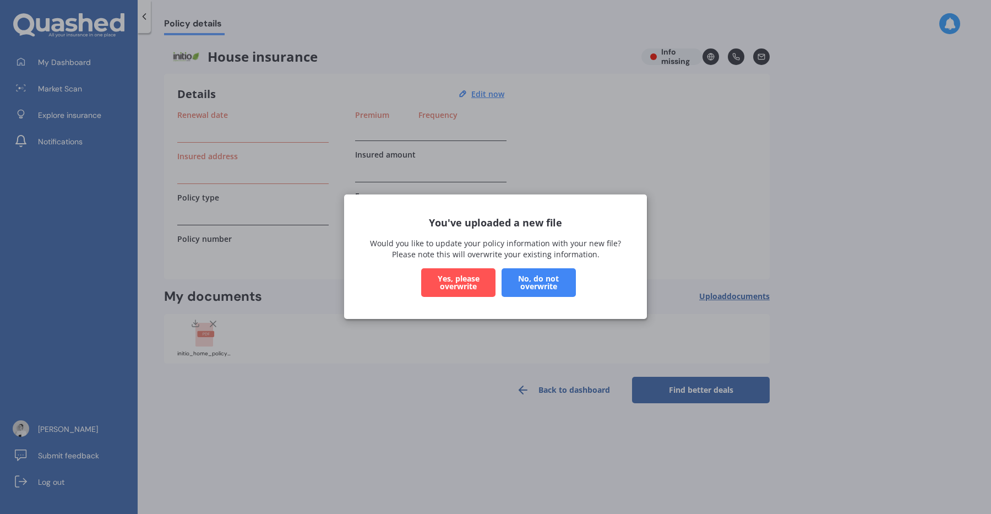
click at [540, 280] on button "No, do not overwrite" at bounding box center [539, 283] width 74 height 29
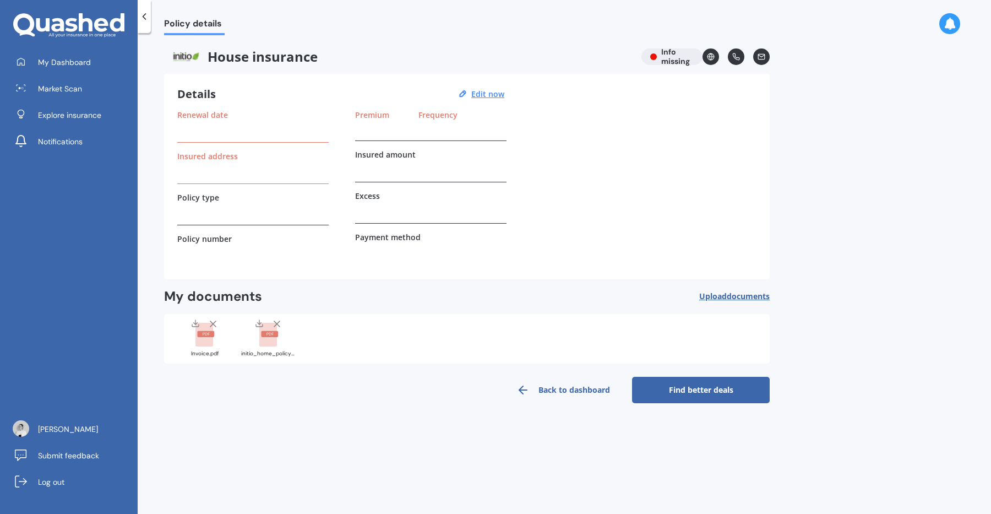
click at [737, 295] on span "documents" at bounding box center [748, 296] width 43 height 10
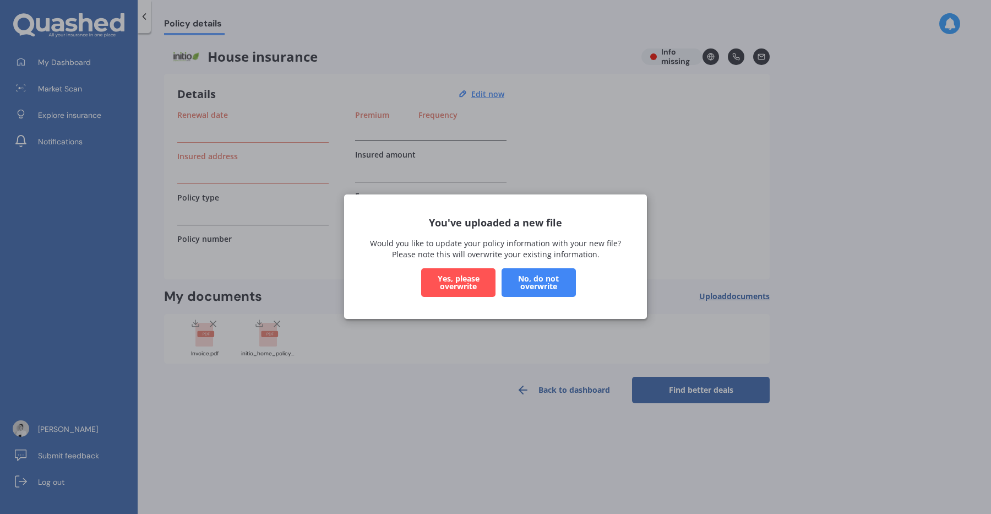
click at [457, 284] on button "Yes, please overwrite" at bounding box center [458, 283] width 74 height 29
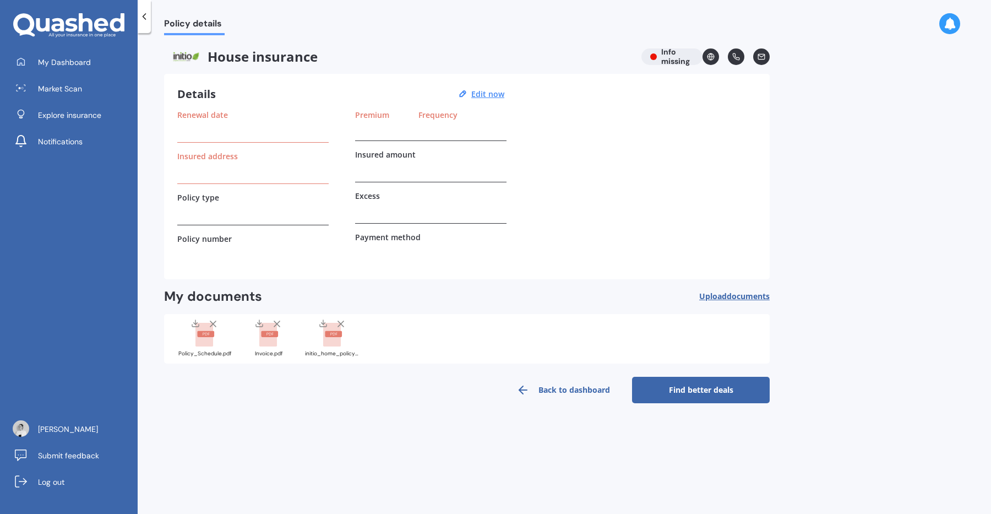
click at [562, 386] on link "Back to dashboard" at bounding box center [564, 390] width 138 height 26
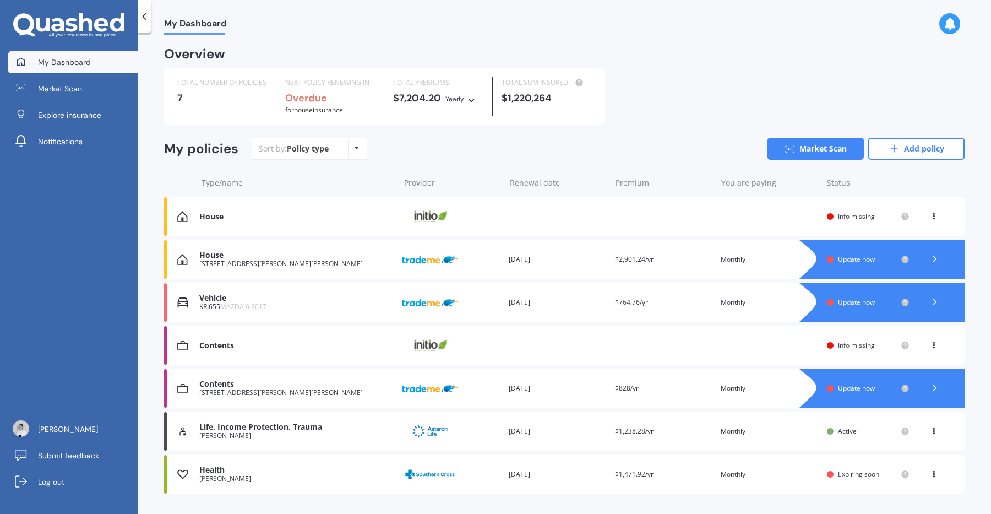
click at [849, 216] on span "Info missing" at bounding box center [856, 215] width 37 height 9
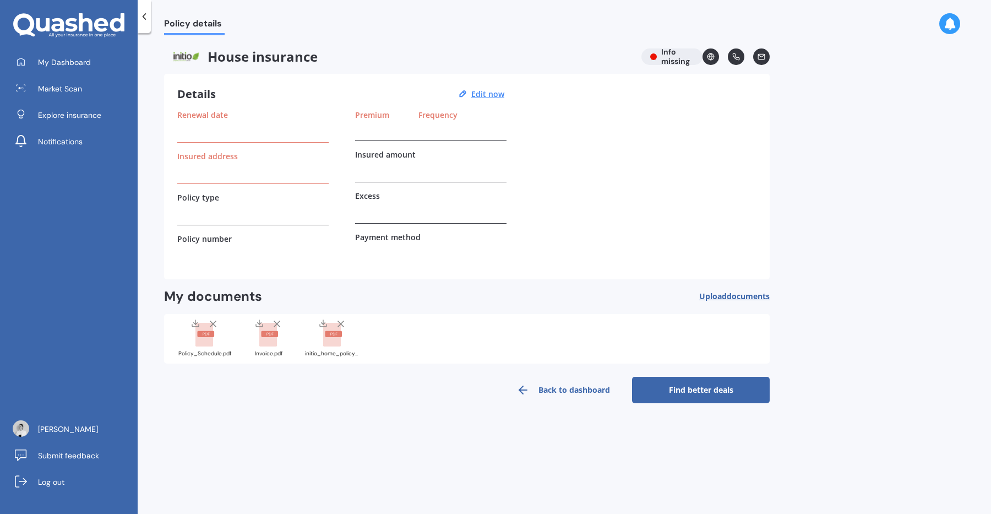
click at [581, 388] on link "Back to dashboard" at bounding box center [564, 390] width 138 height 26
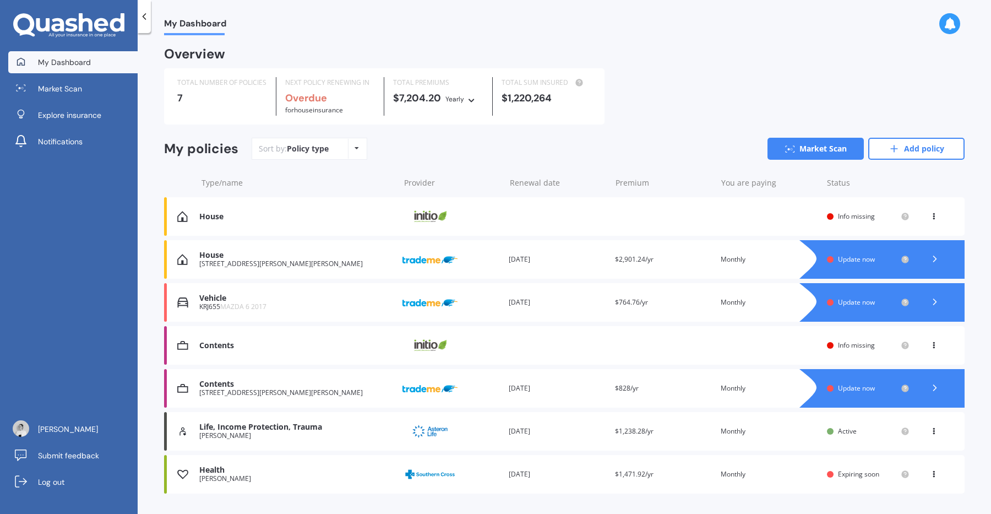
click at [930, 216] on icon at bounding box center [934, 214] width 8 height 7
click at [897, 257] on div "Delete" at bounding box center [909, 259] width 109 height 22
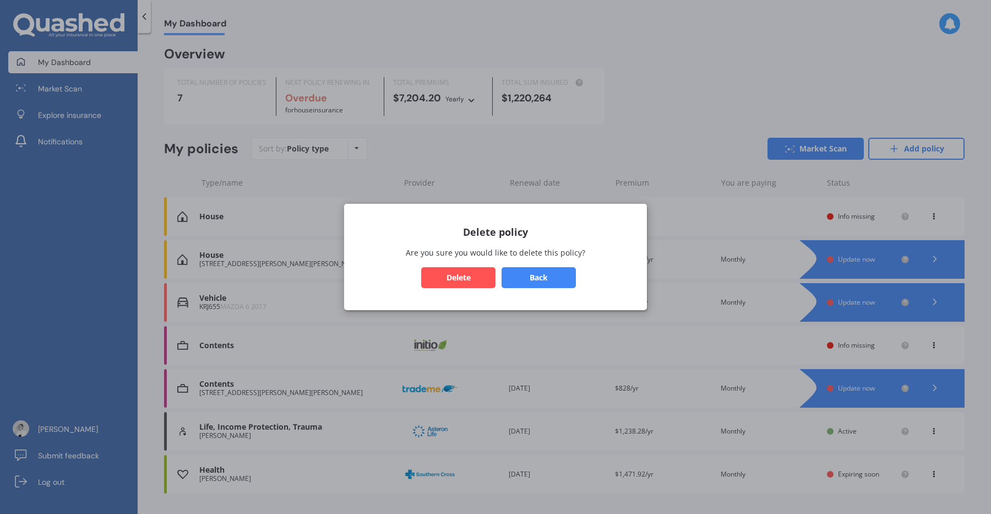
click at [447, 280] on button "Delete" at bounding box center [458, 277] width 74 height 21
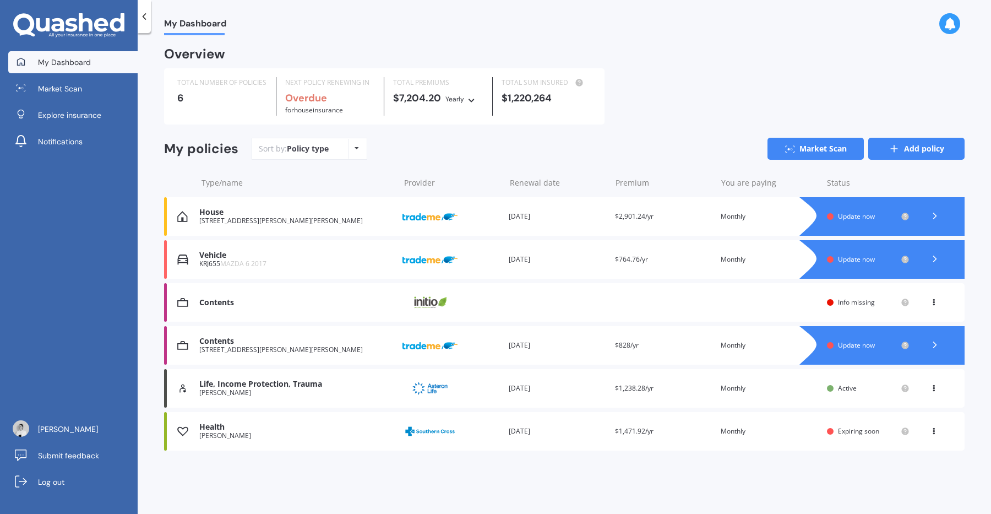
click at [928, 154] on link "Add policy" at bounding box center [917, 149] width 96 height 22
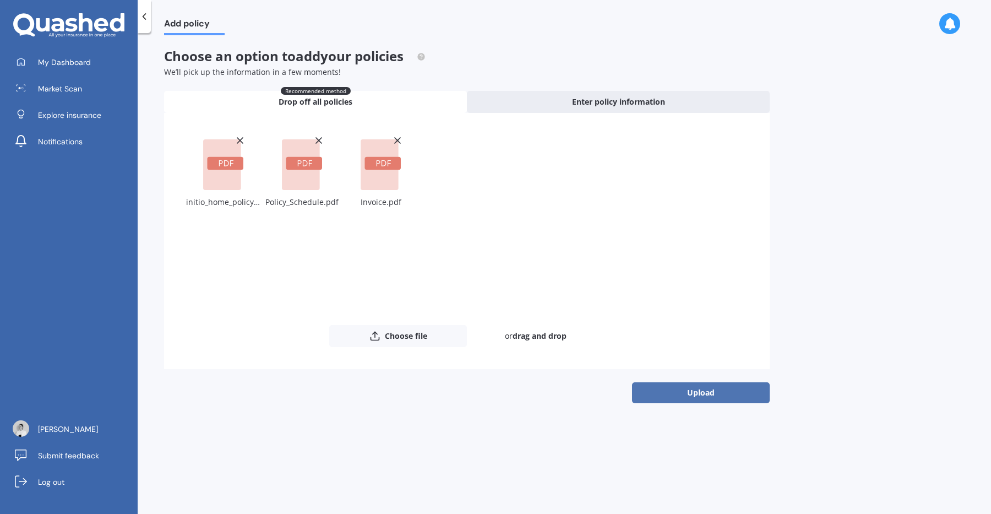
click at [697, 400] on button "Upload" at bounding box center [701, 392] width 138 height 21
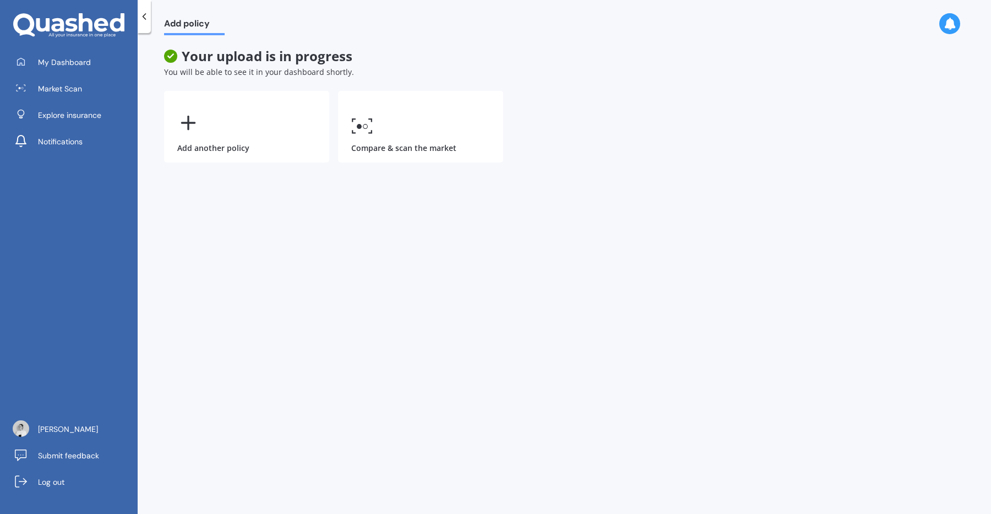
click at [148, 21] on icon at bounding box center [144, 16] width 11 height 11
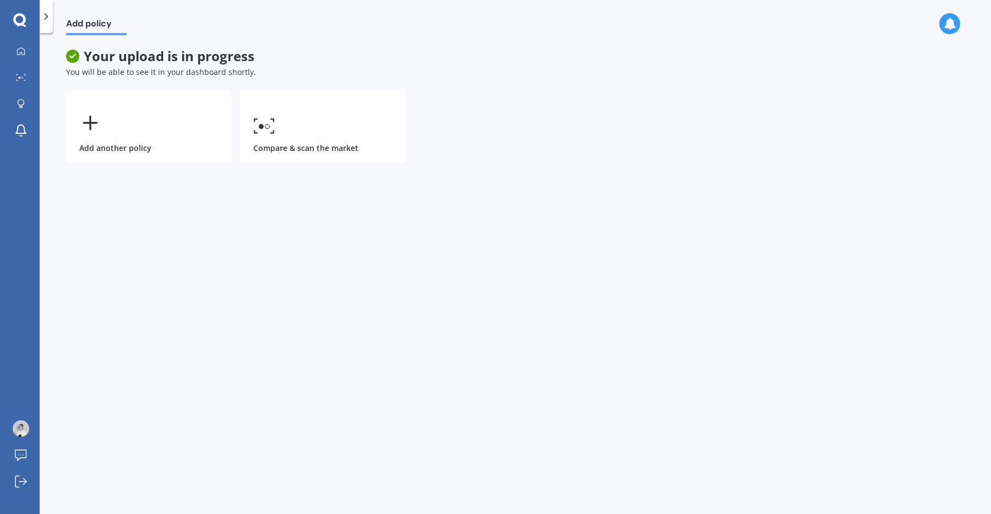
click at [44, 19] on icon at bounding box center [46, 16] width 11 height 11
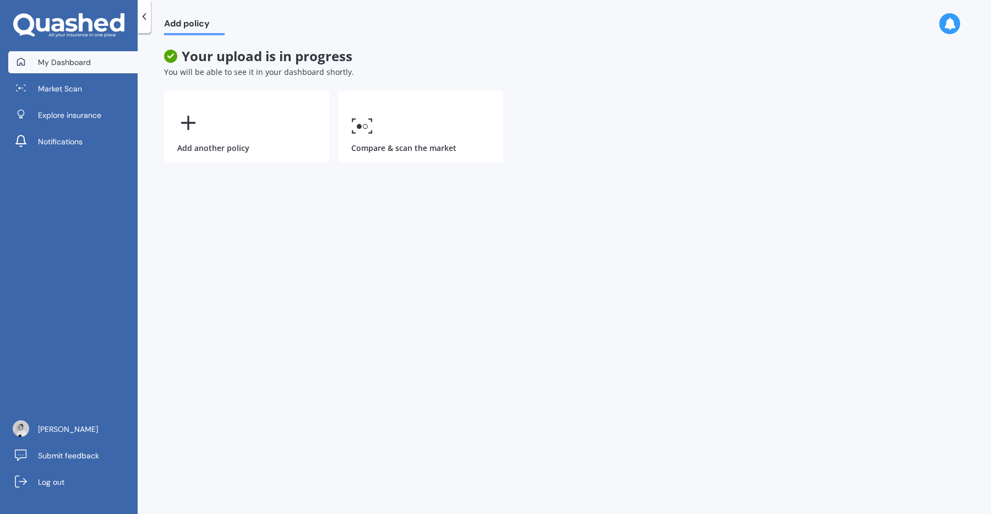
click at [30, 59] on link "My Dashboard" at bounding box center [72, 62] width 129 height 22
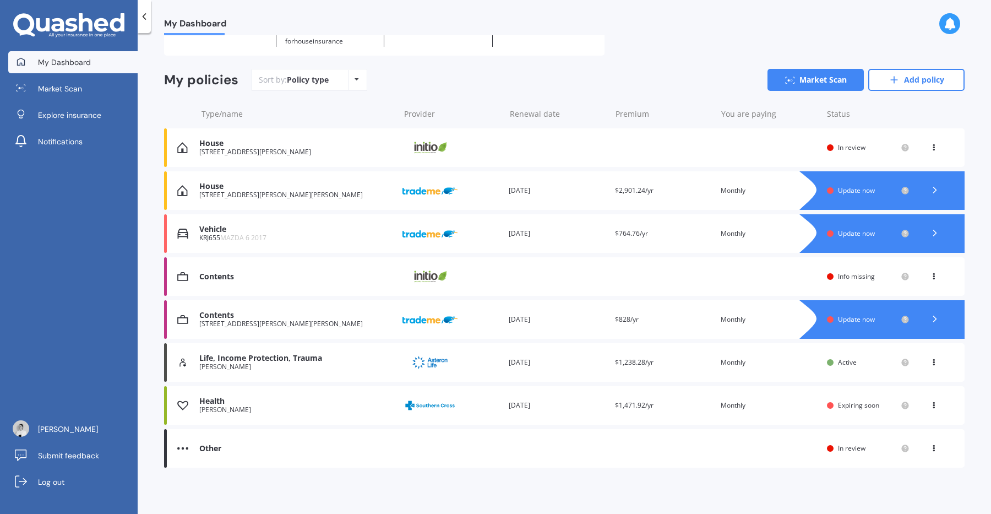
scroll to position [69, 0]
click at [930, 276] on icon at bounding box center [934, 274] width 8 height 7
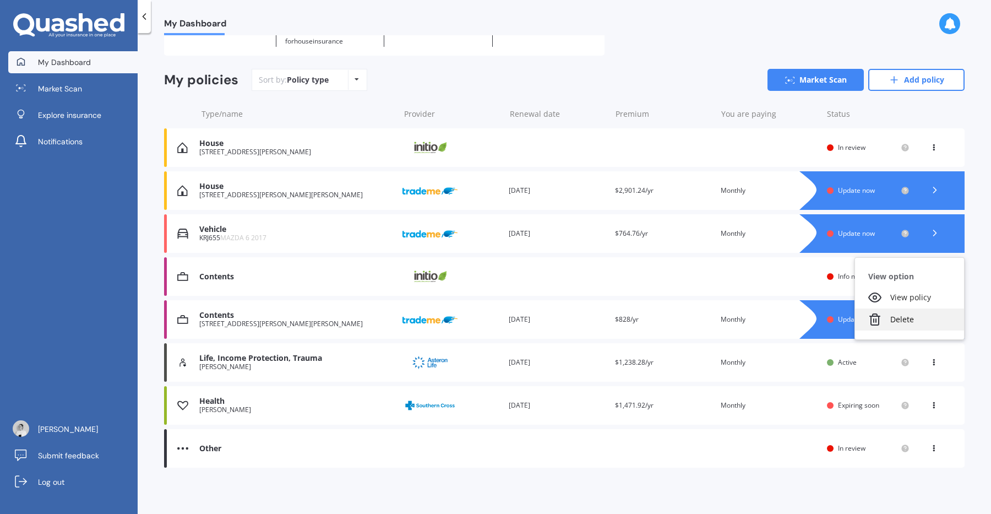
click at [889, 316] on div "Delete" at bounding box center [909, 319] width 109 height 22
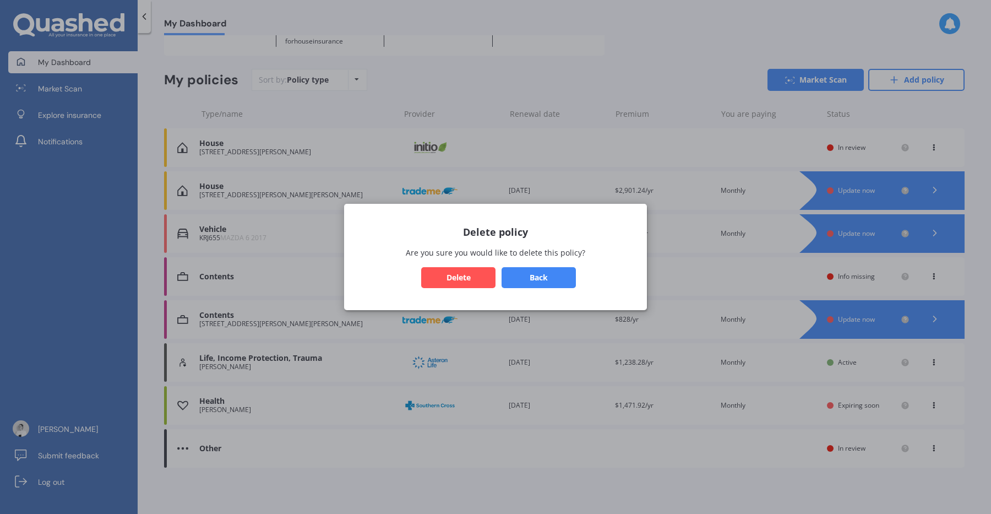
click at [454, 278] on button "Delete" at bounding box center [458, 277] width 74 height 21
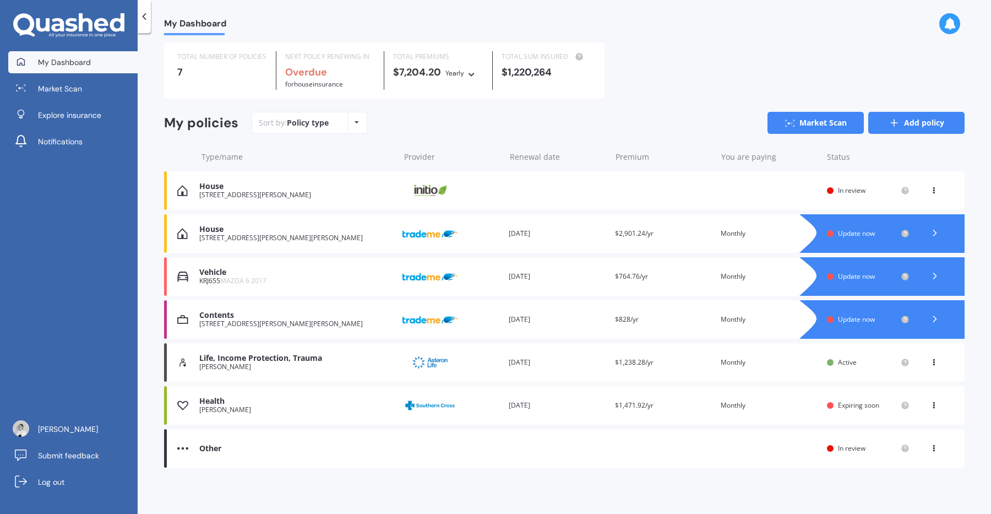
click at [915, 127] on link "Add policy" at bounding box center [917, 123] width 96 height 22
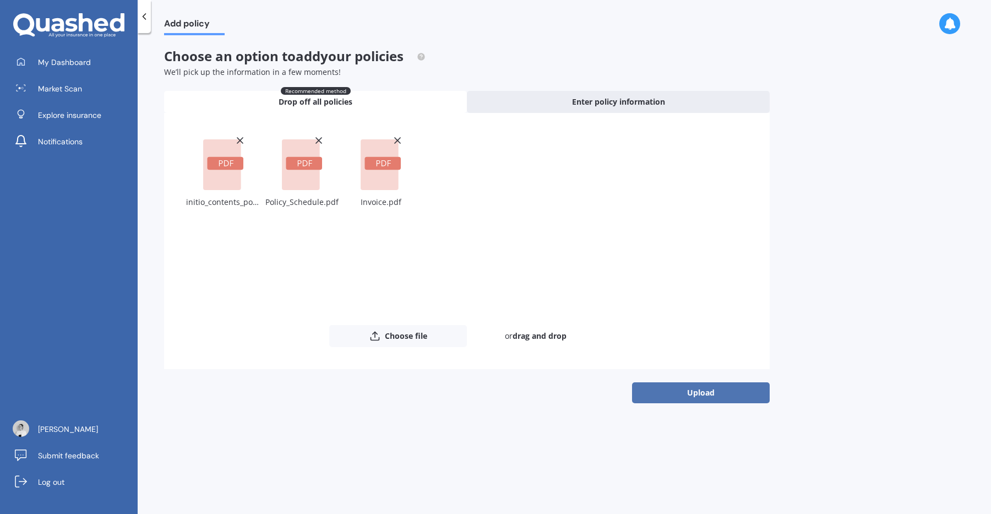
click at [713, 392] on button "Upload" at bounding box center [701, 392] width 138 height 21
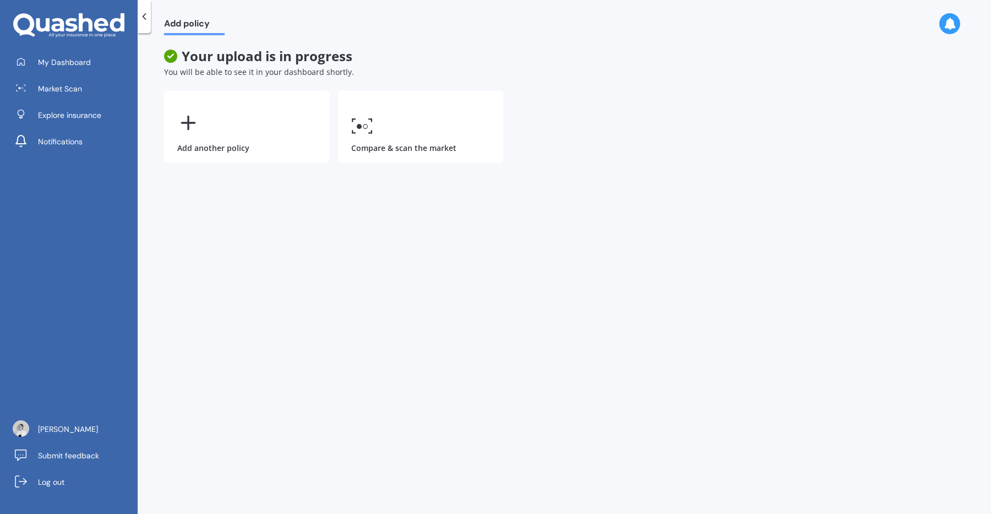
click at [148, 22] on div at bounding box center [144, 16] width 13 height 33
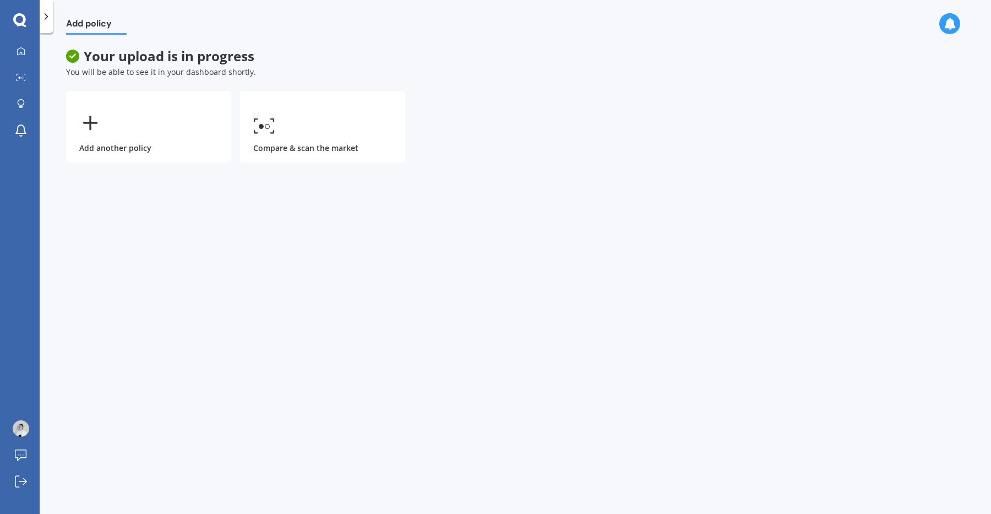
click at [48, 20] on icon at bounding box center [46, 16] width 11 height 11
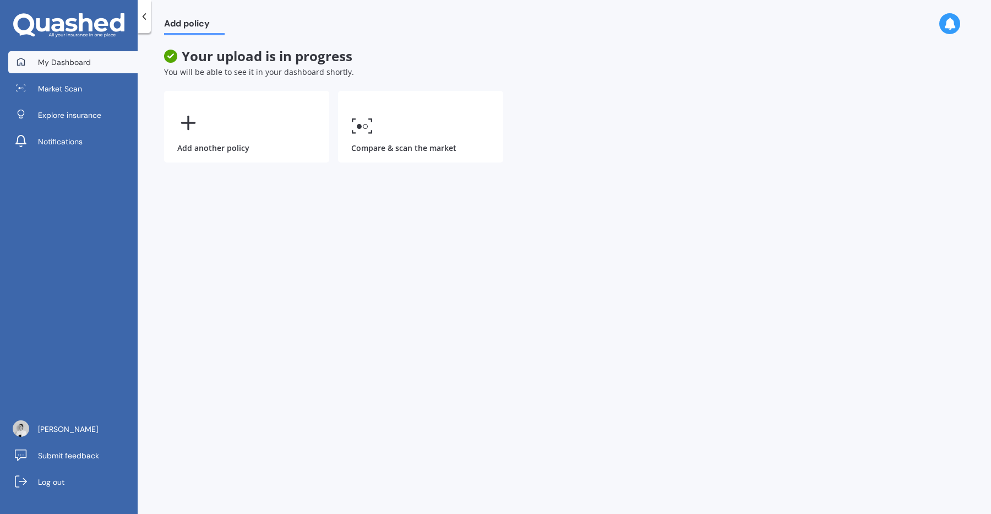
click at [31, 59] on link "My Dashboard" at bounding box center [72, 62] width 129 height 22
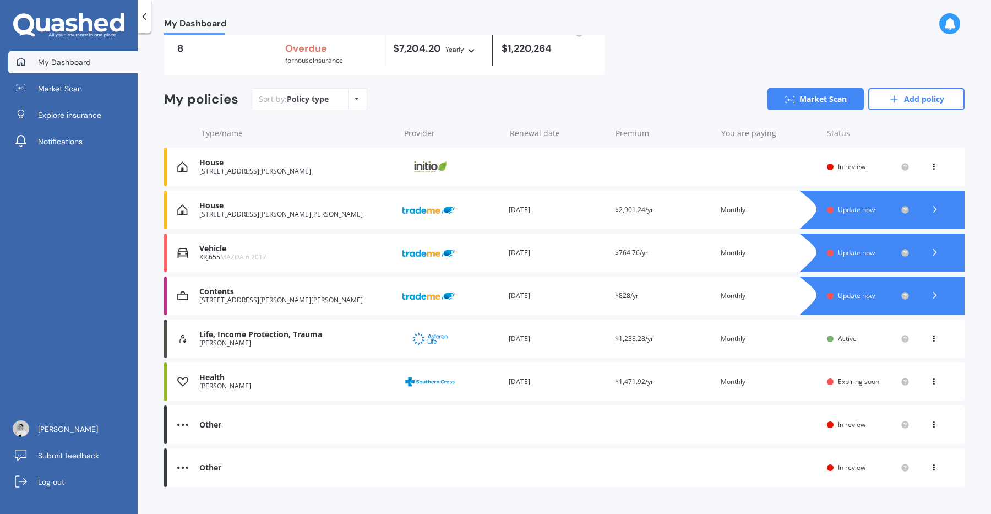
scroll to position [36, 0]
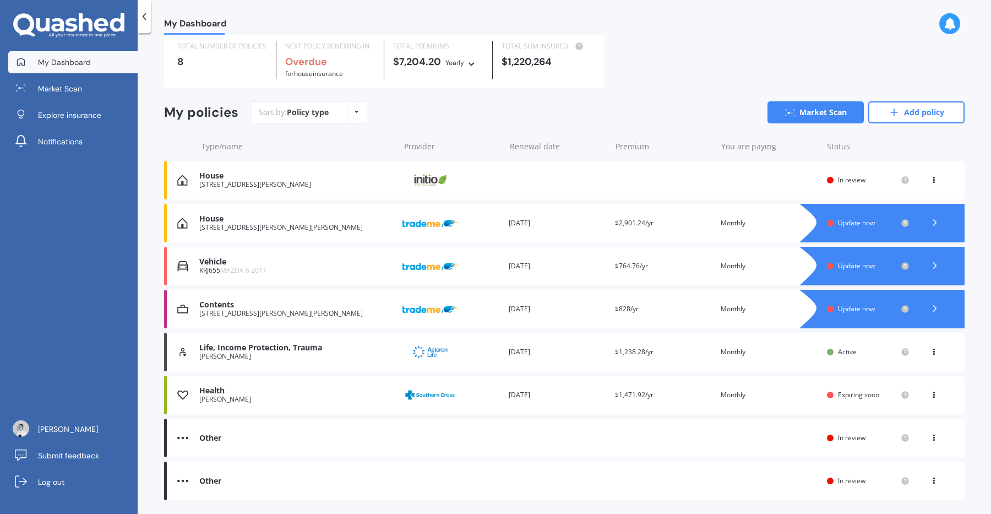
click at [934, 267] on polyline at bounding box center [935, 266] width 3 height 6
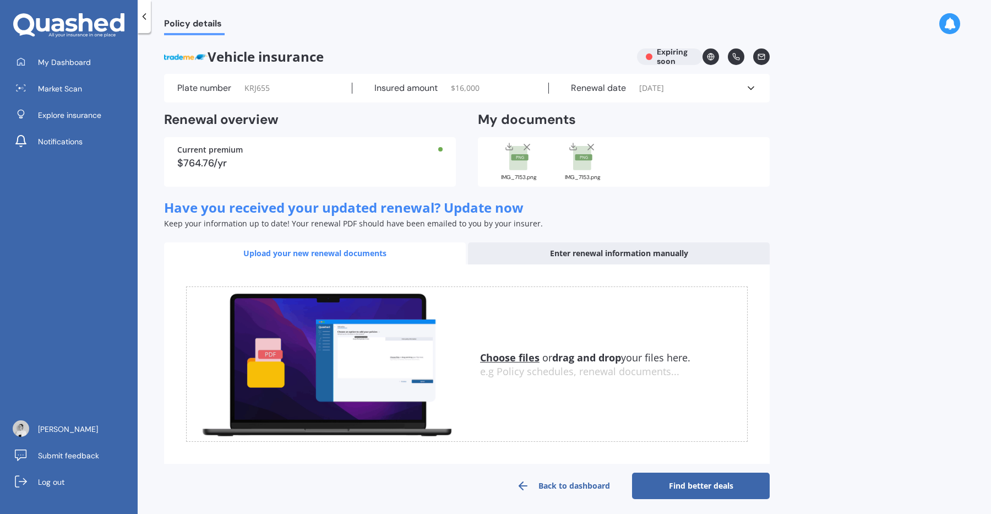
click at [754, 90] on icon at bounding box center [751, 88] width 11 height 11
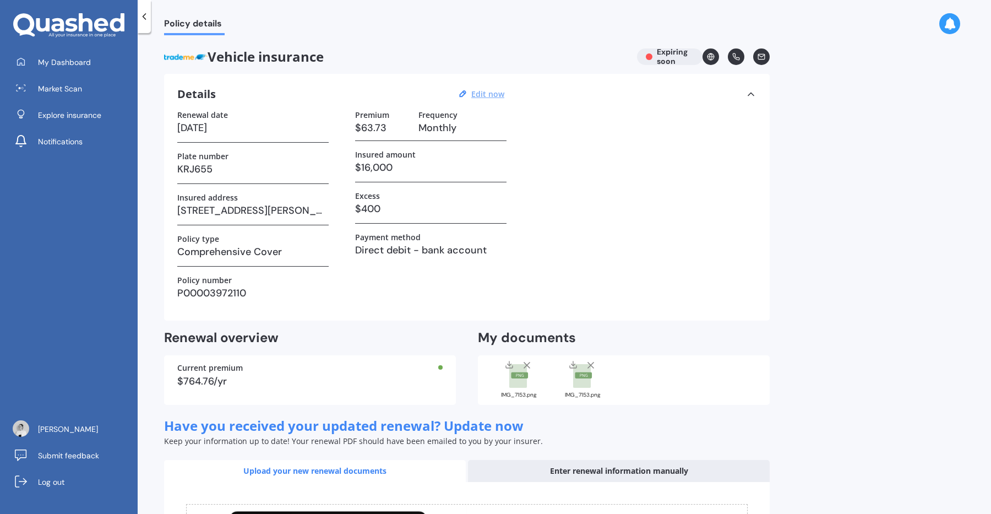
click at [496, 94] on u "Edit now" at bounding box center [487, 94] width 33 height 10
select select "22"
select select "10"
select select "2025"
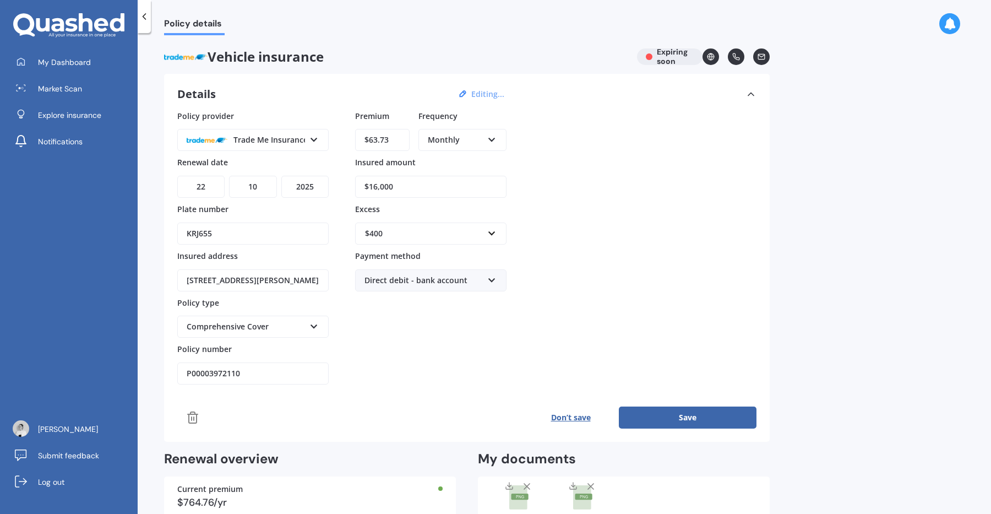
click at [193, 420] on icon at bounding box center [192, 417] width 13 height 13
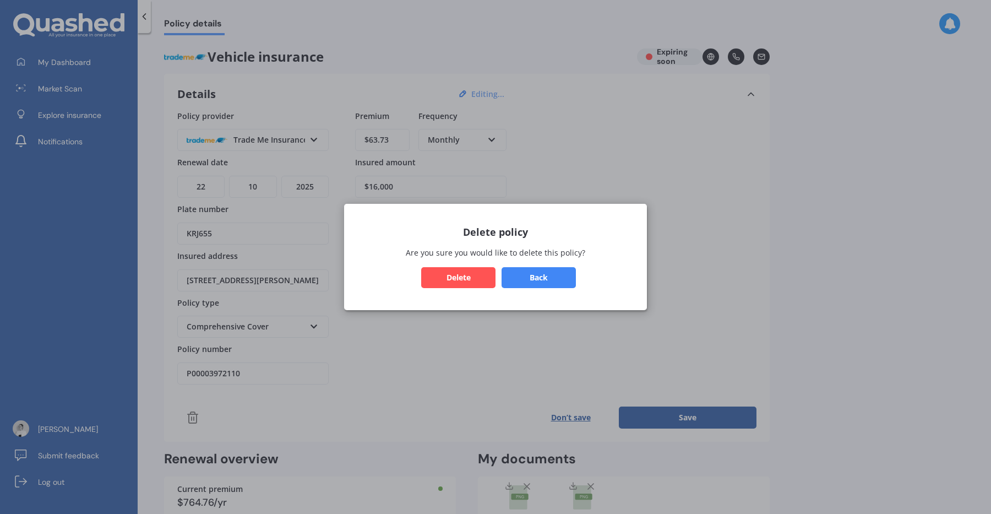
click at [465, 280] on button "Delete" at bounding box center [458, 277] width 74 height 21
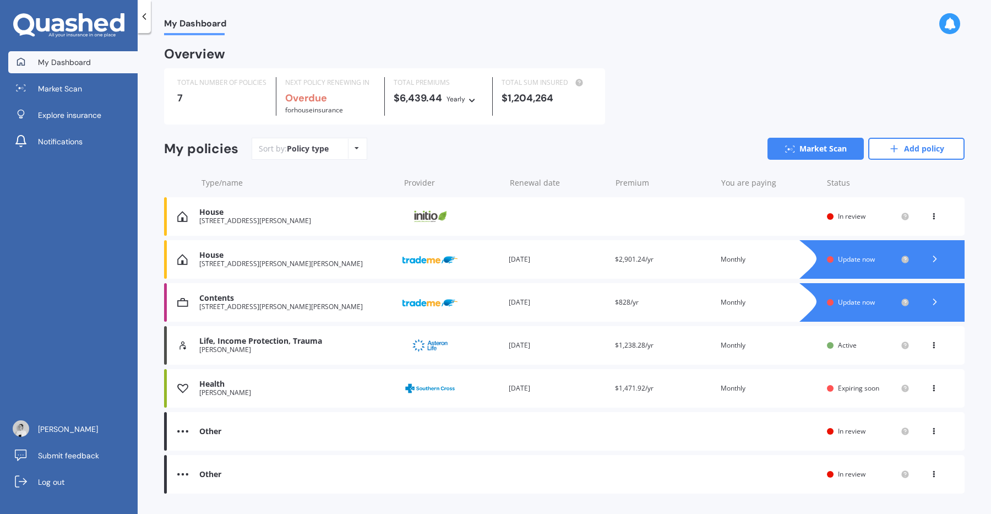
click at [924, 305] on div at bounding box center [935, 302] width 33 height 17
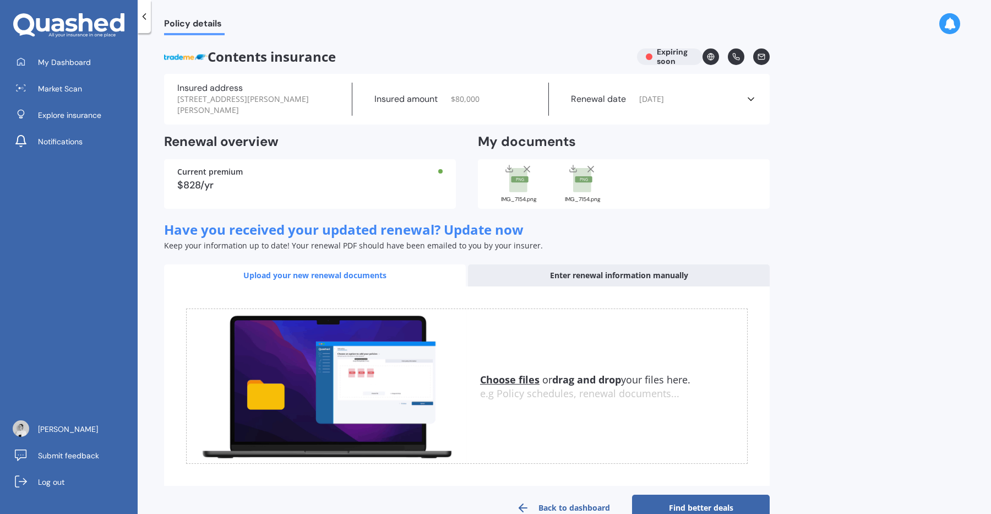
click at [750, 98] on icon at bounding box center [751, 99] width 11 height 11
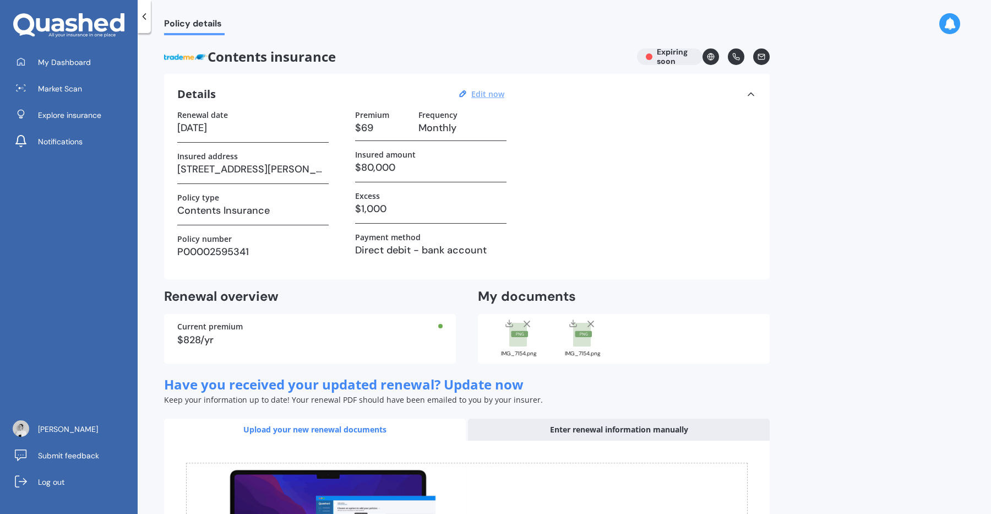
click at [495, 93] on u "Edit now" at bounding box center [487, 94] width 33 height 10
select select "04"
select select "10"
select select "2025"
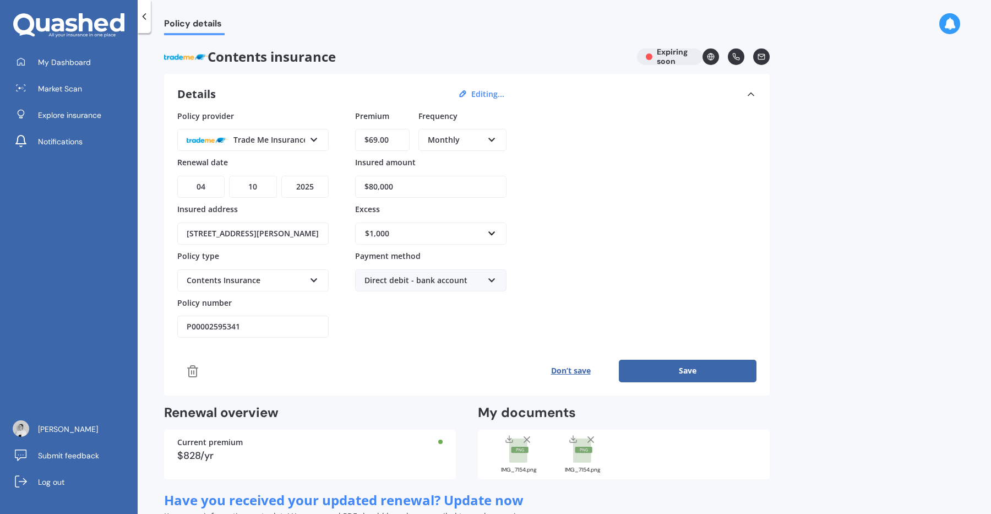
click at [194, 368] on polyline at bounding box center [193, 368] width 10 height 0
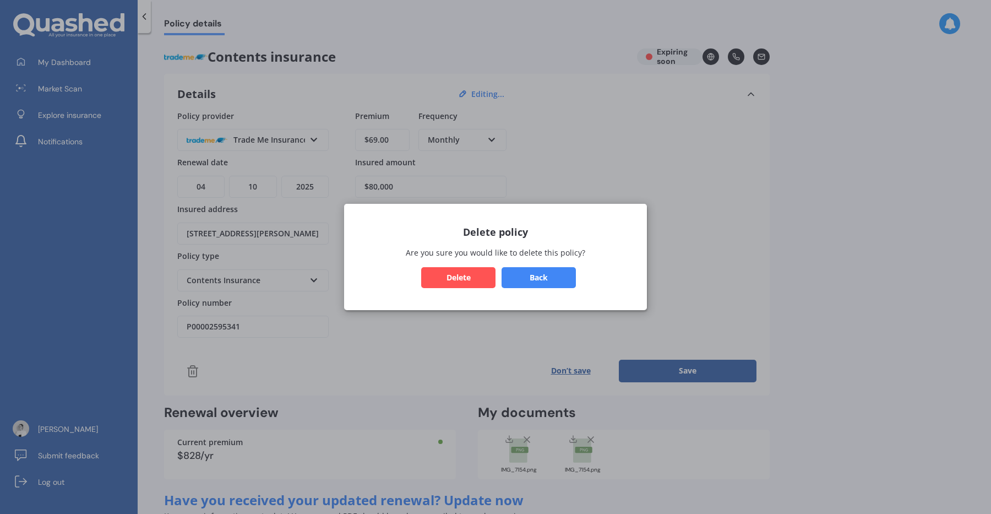
click at [450, 276] on button "Delete" at bounding box center [458, 277] width 74 height 21
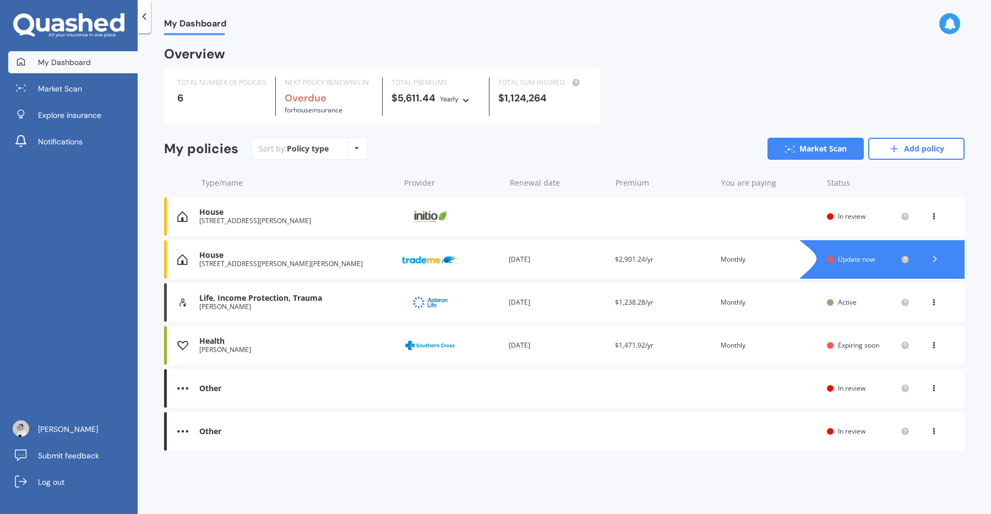
click at [931, 259] on icon at bounding box center [935, 258] width 11 height 11
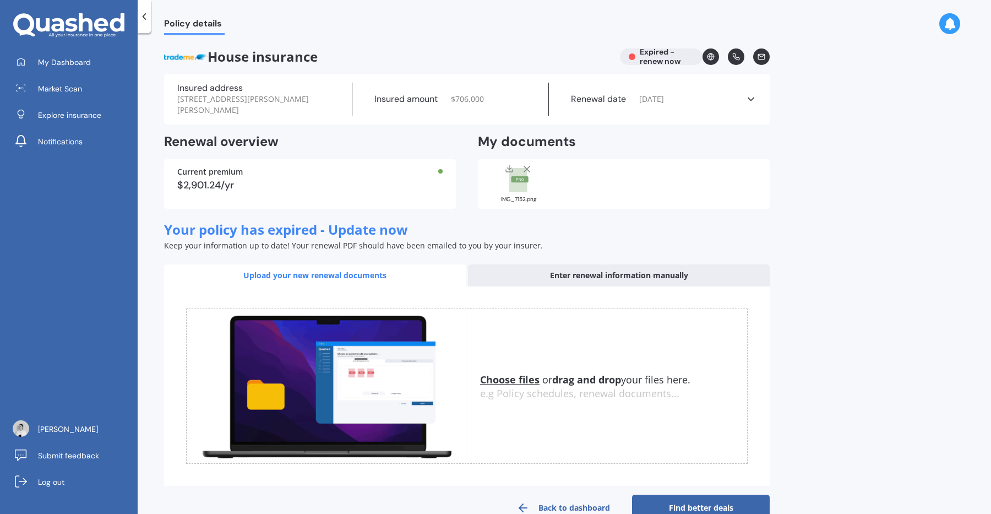
click at [633, 94] on div "Renewal date 21/04/2025" at bounding box center [647, 99] width 197 height 33
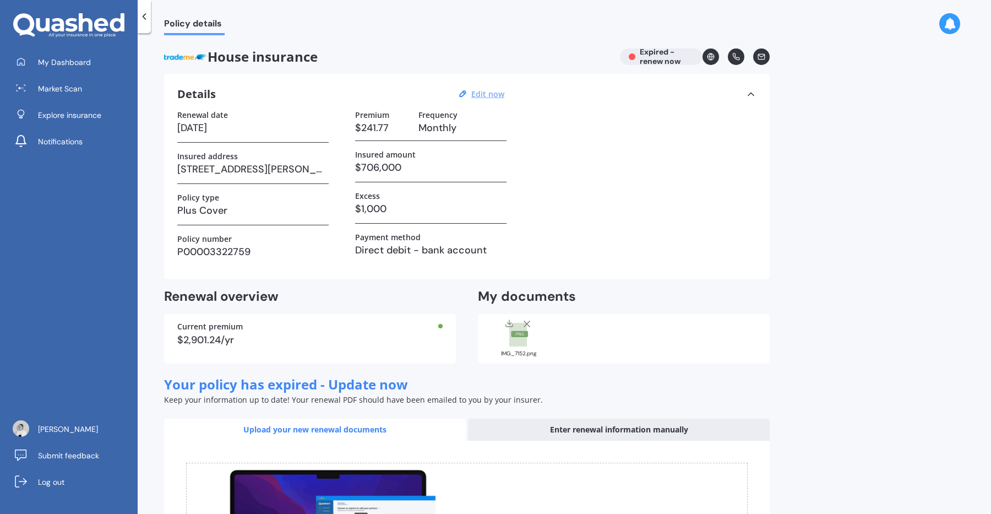
click at [490, 93] on u "Edit now" at bounding box center [487, 94] width 33 height 10
select select "21"
select select "04"
select select "2025"
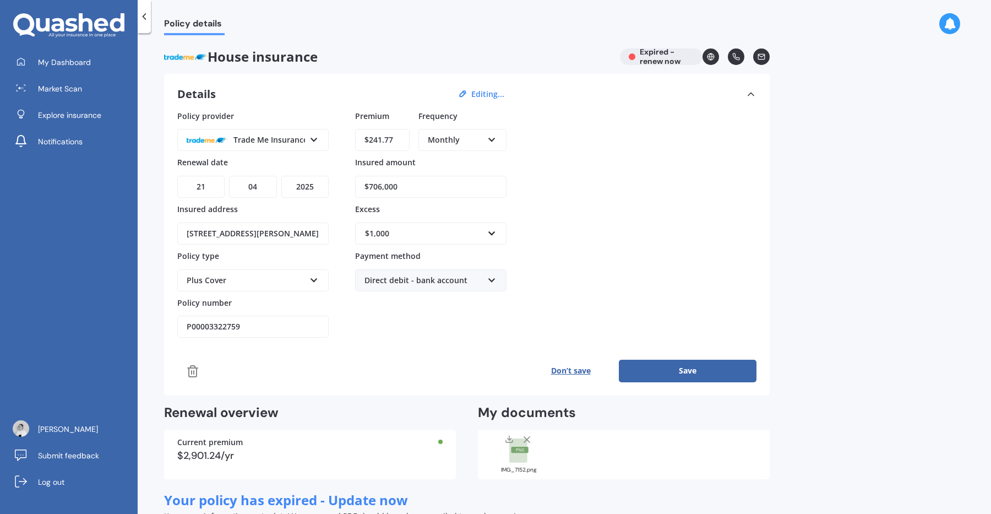
click at [189, 369] on icon at bounding box center [193, 371] width 8 height 11
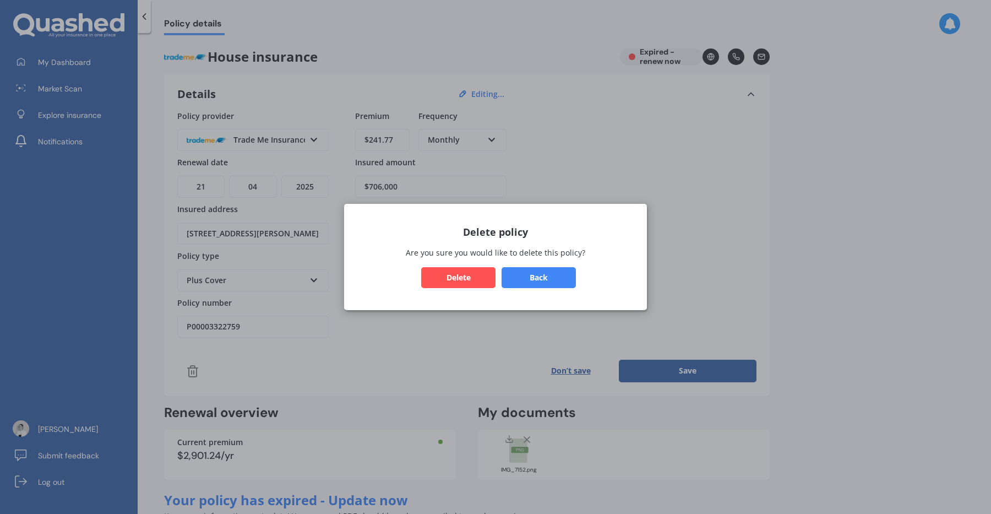
click at [548, 281] on button "Back" at bounding box center [539, 277] width 74 height 21
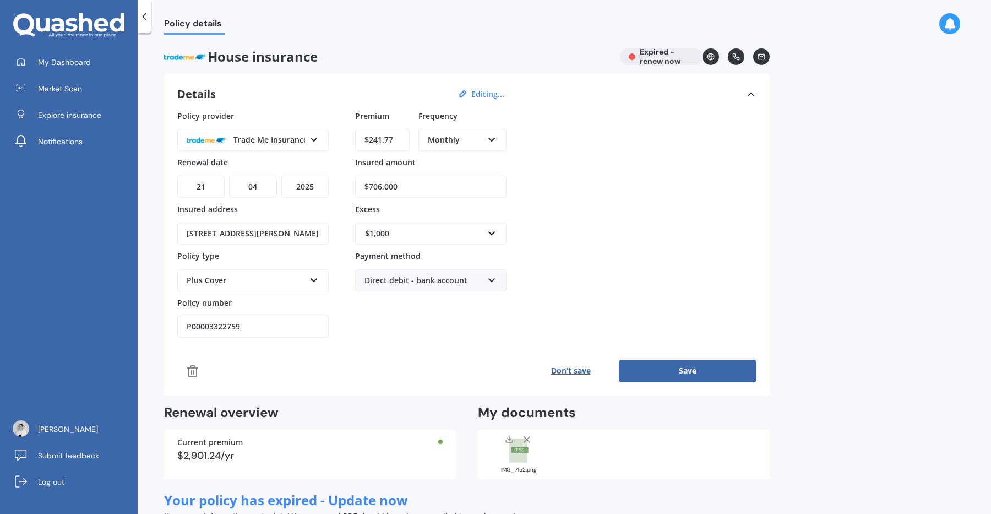
click at [196, 370] on icon at bounding box center [193, 371] width 8 height 11
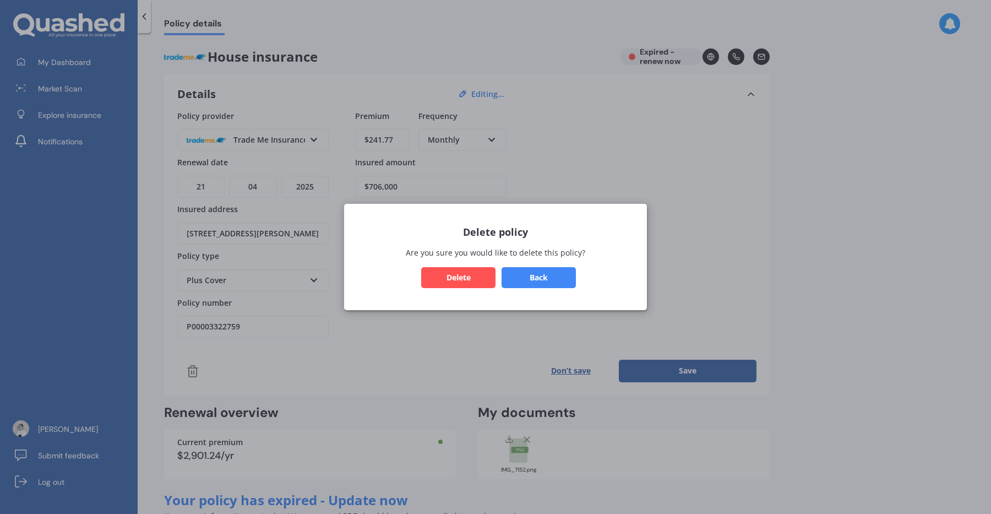
click at [445, 281] on button "Delete" at bounding box center [458, 277] width 74 height 21
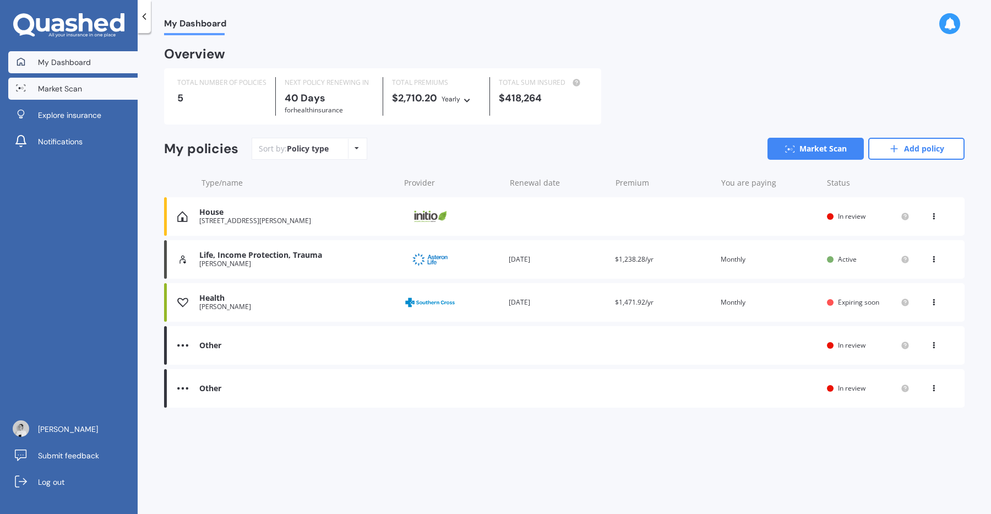
click at [45, 94] on span "Market Scan" at bounding box center [60, 88] width 44 height 11
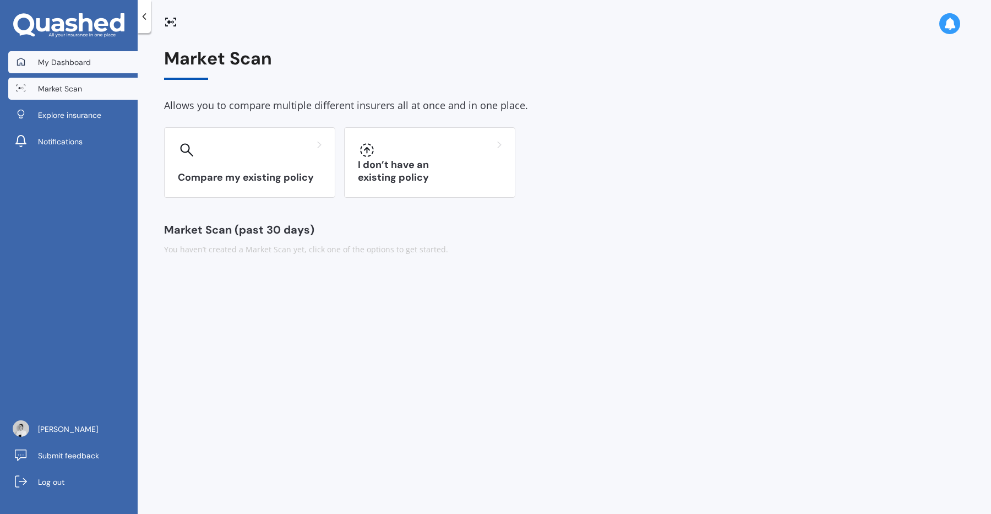
click at [59, 64] on span "My Dashboard" at bounding box center [64, 62] width 53 height 11
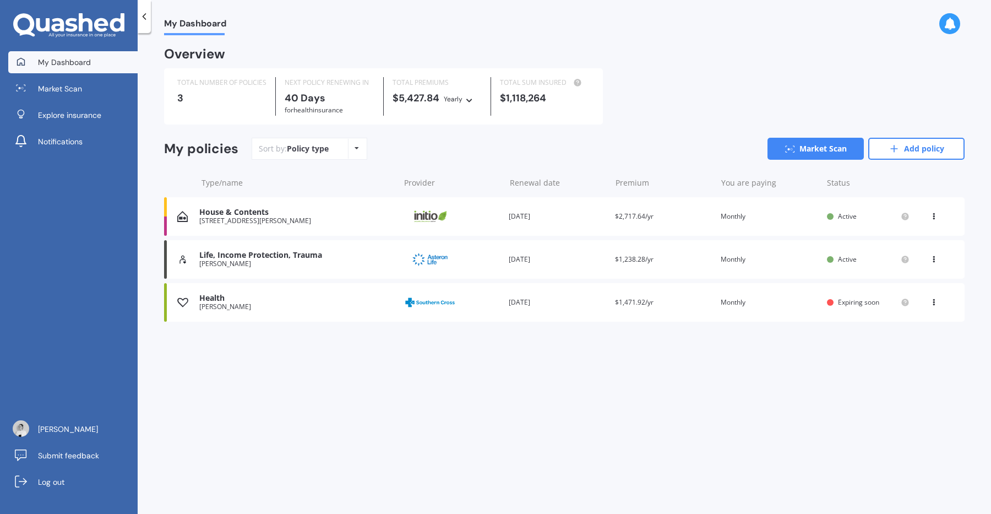
click at [800, 219] on div "You are paying Monthly" at bounding box center [769, 216] width 97 height 11
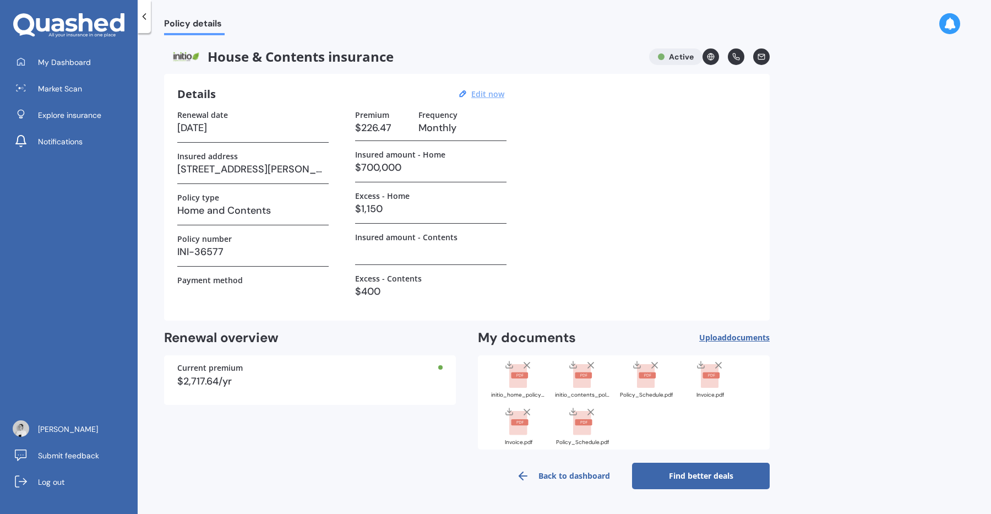
click at [481, 91] on u "Edit now" at bounding box center [487, 94] width 33 height 10
select select "01"
select select "09"
select select "2026"
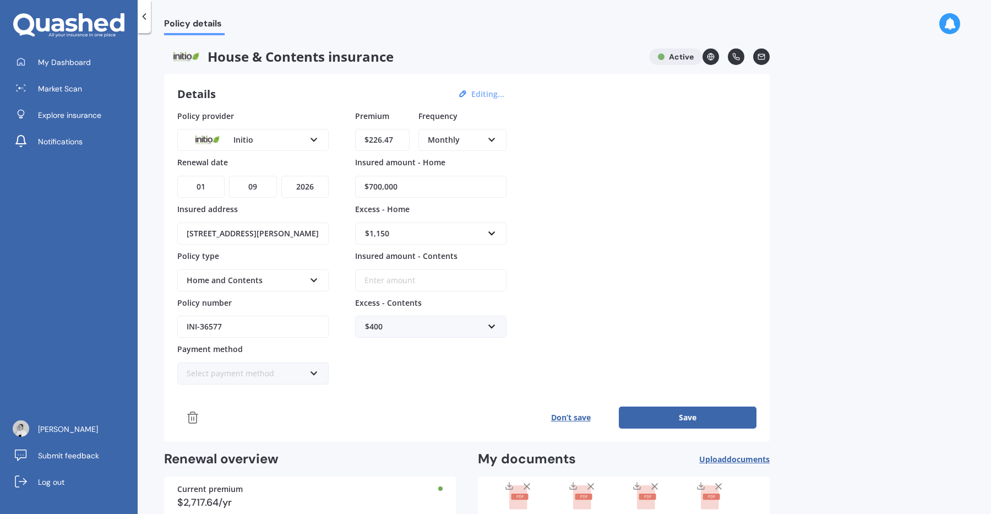
click at [414, 277] on input "Insured amount - Contents" at bounding box center [430, 280] width 151 height 22
type input "$90,000"
click at [654, 414] on button "Save" at bounding box center [688, 417] width 138 height 22
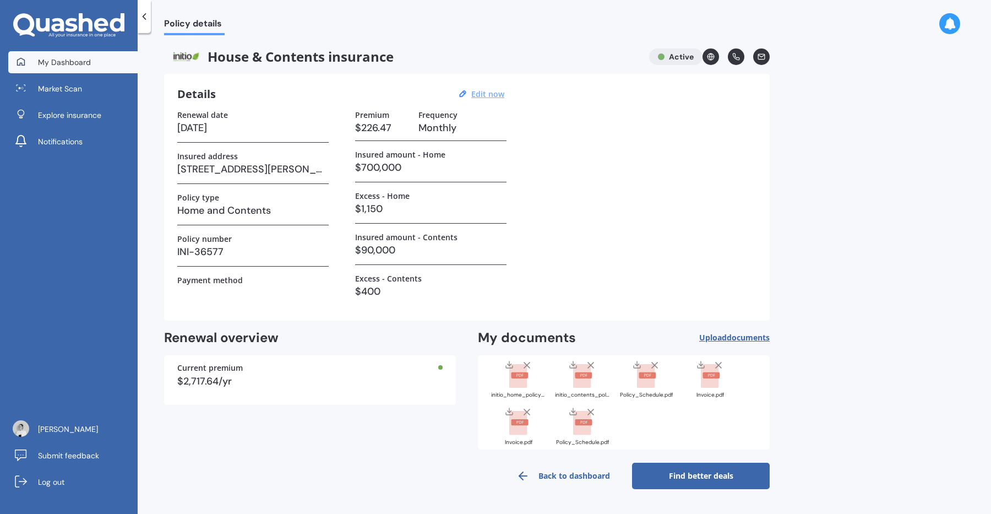
click at [59, 63] on span "My Dashboard" at bounding box center [64, 62] width 53 height 11
